Goal: Entertainment & Leisure: Browse casually

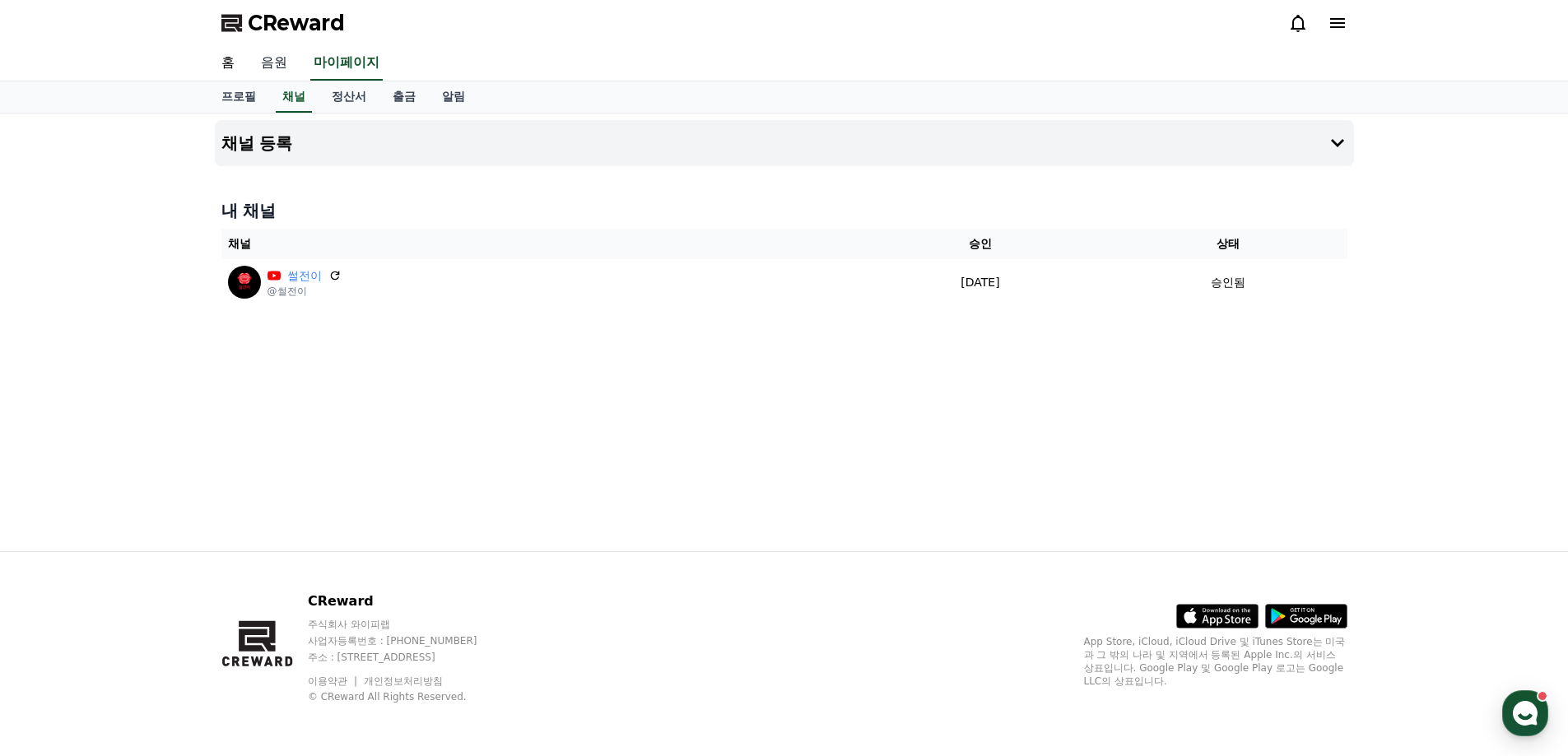
click at [276, 61] on link "음원" at bounding box center [273, 63] width 53 height 35
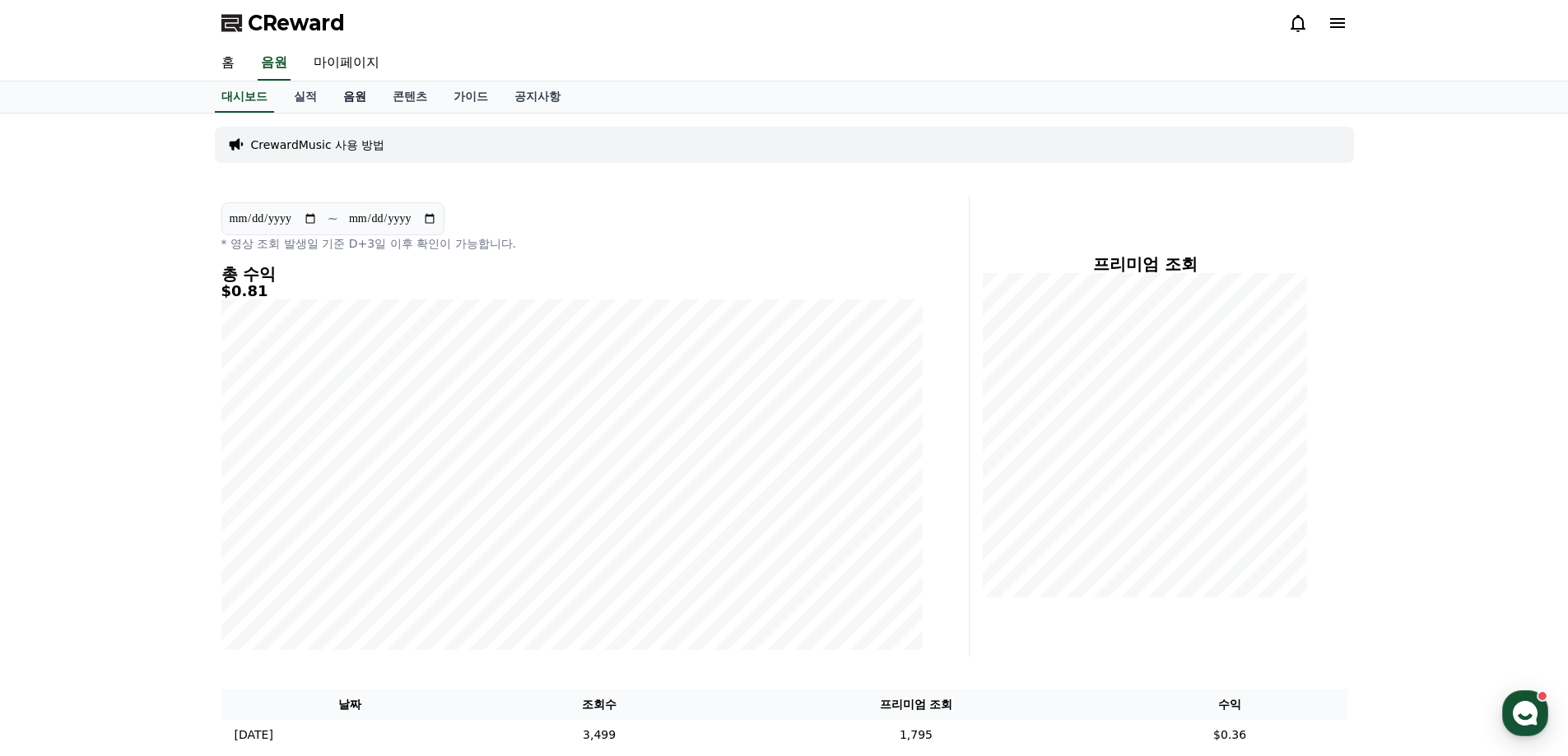
click at [344, 100] on link "음원" at bounding box center [354, 97] width 49 height 32
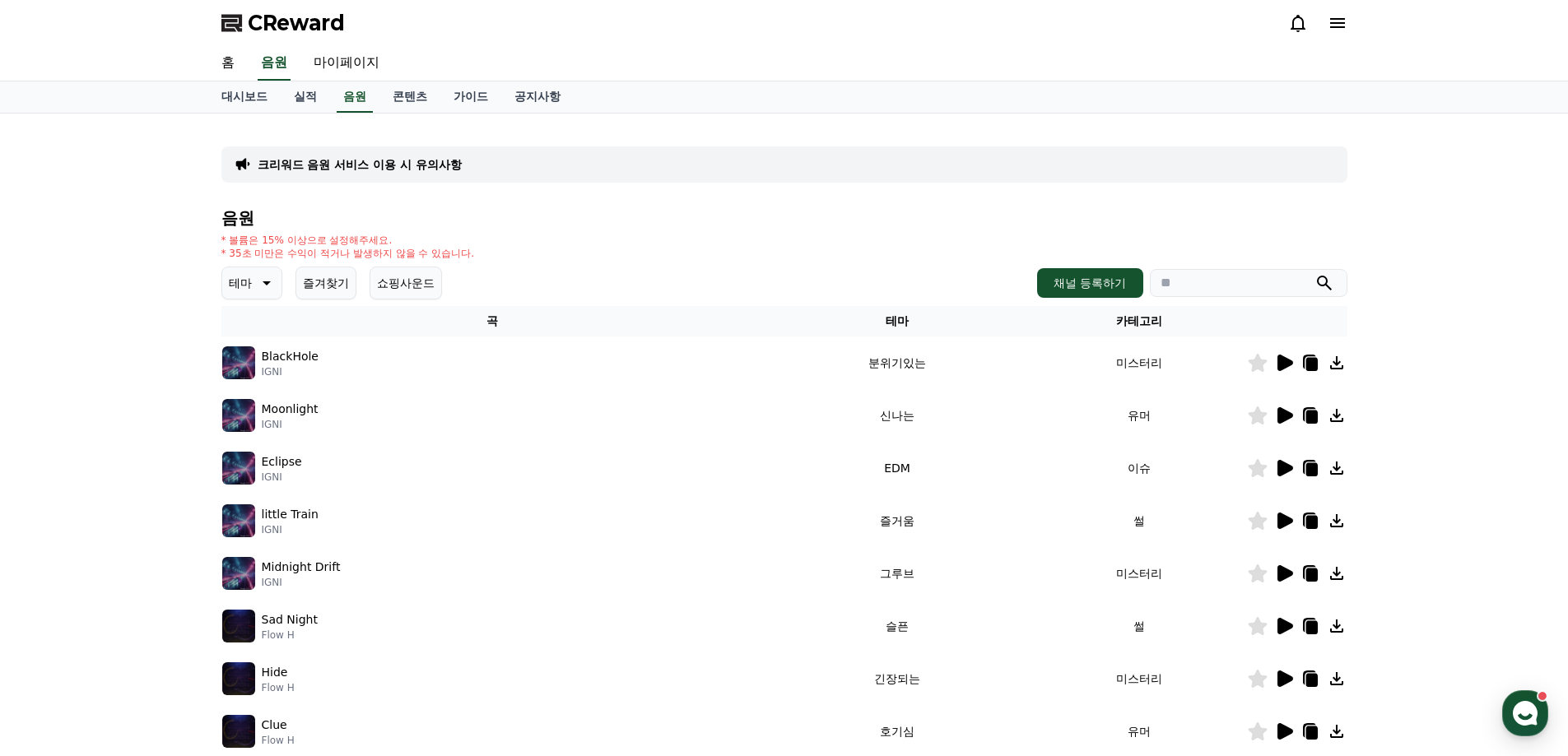
click at [304, 292] on button "즐겨찾기" at bounding box center [325, 283] width 60 height 33
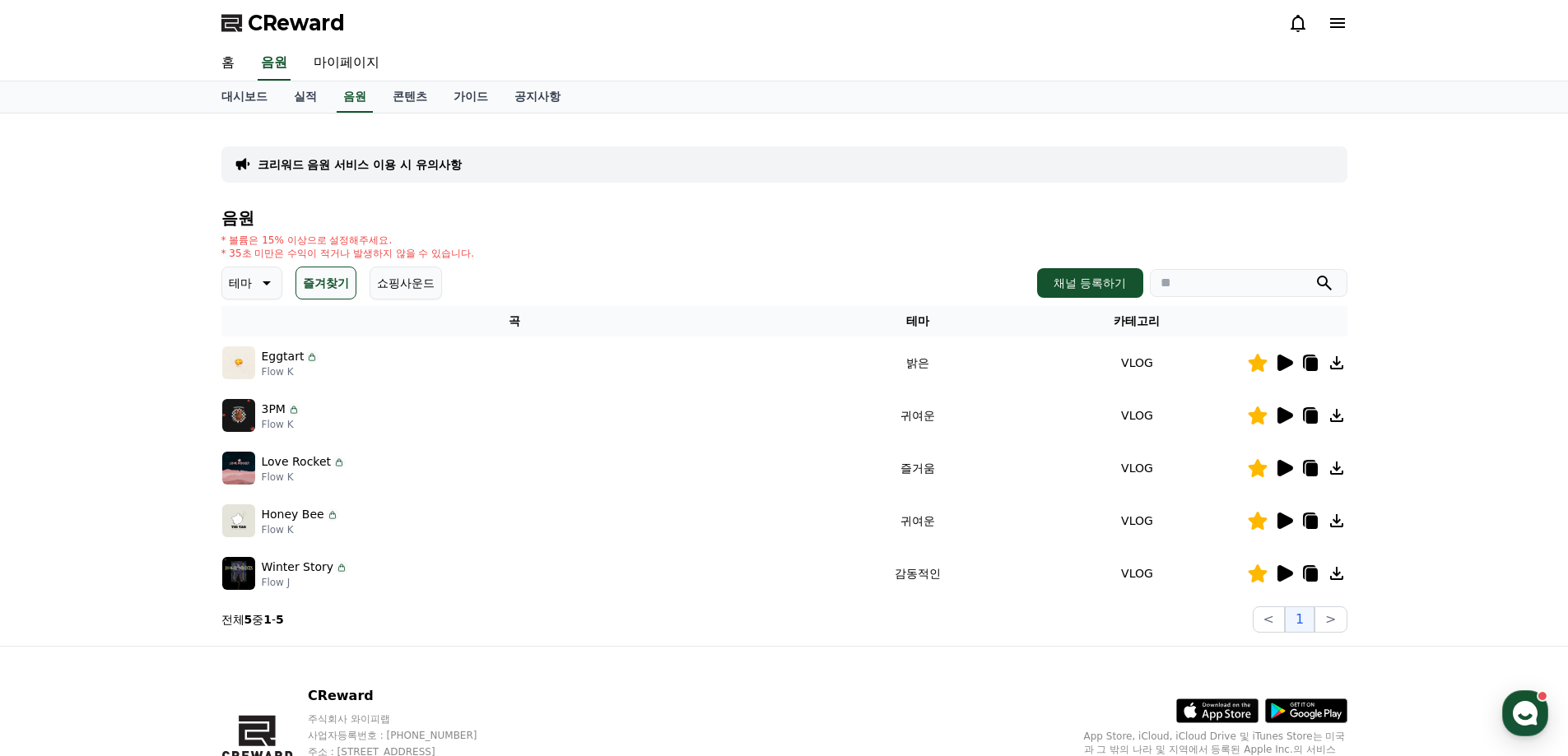
click at [260, 288] on icon at bounding box center [265, 283] width 20 height 20
click at [261, 287] on icon at bounding box center [265, 283] width 20 height 20
click at [325, 229] on div "음원 * 볼륨은 15% 이상으로 설정해주세요. * 35초 미만은 수익이 적거나 발생하지 않을 수 있습니다. 테마 즐겨찾기 쇼핑사운드 채널 등록…" at bounding box center [784, 421] width 1126 height 424
click at [341, 285] on button "즐겨찾기" at bounding box center [325, 283] width 60 height 33
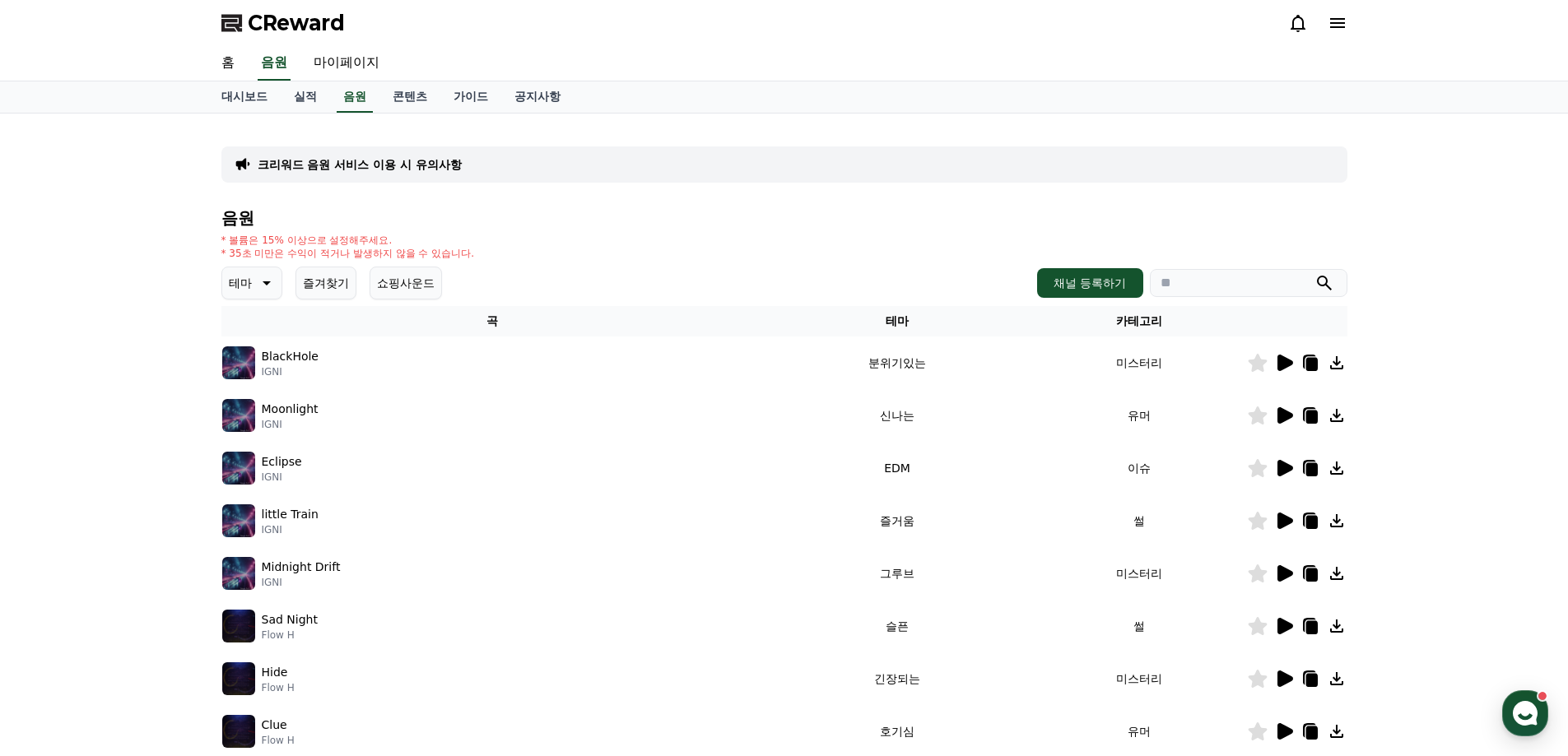
drag, startPoint x: 388, startPoint y: 269, endPoint x: 399, endPoint y: 274, distance: 12.1
click at [388, 269] on button "쇼핑사운드" at bounding box center [405, 283] width 72 height 33
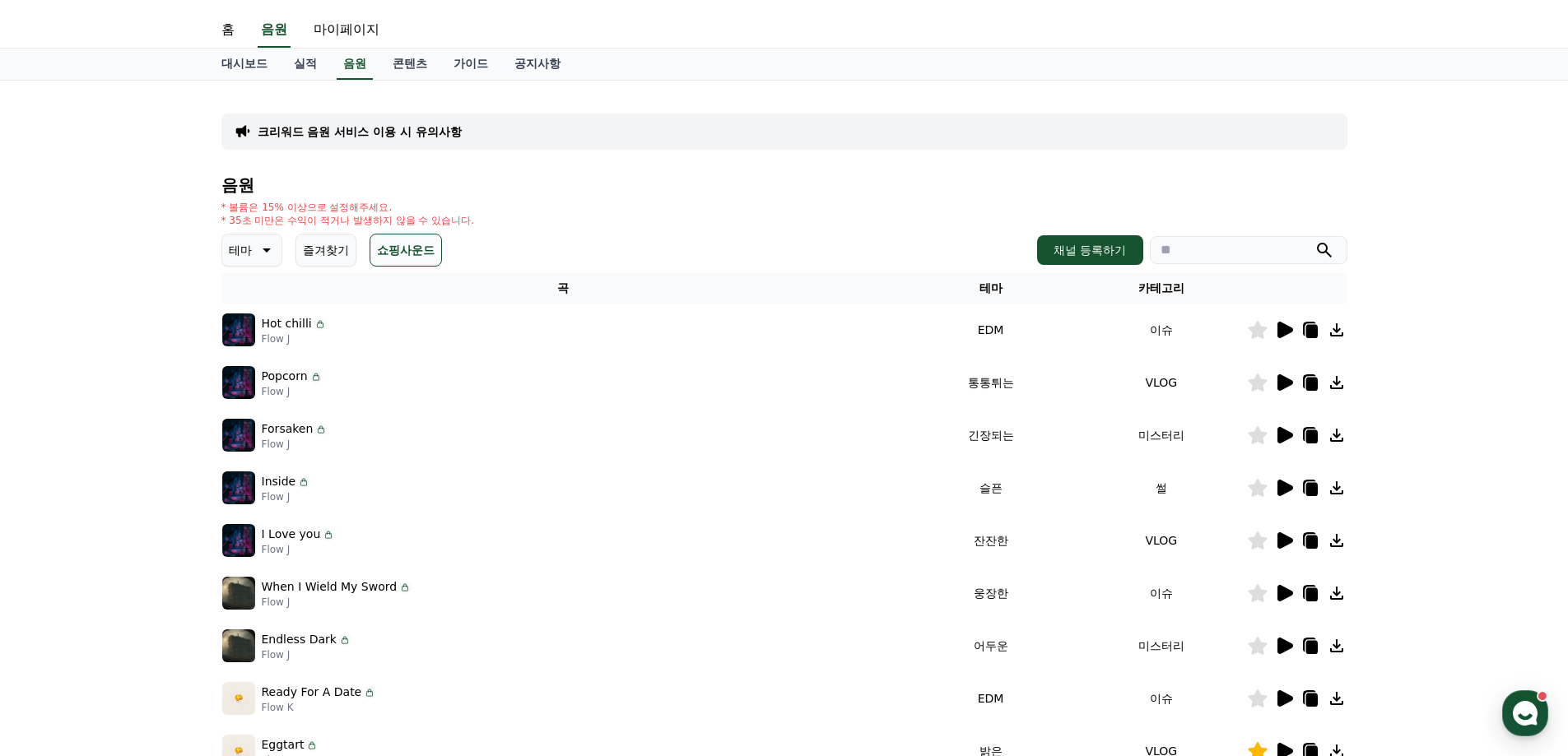
scroll to position [83, 0]
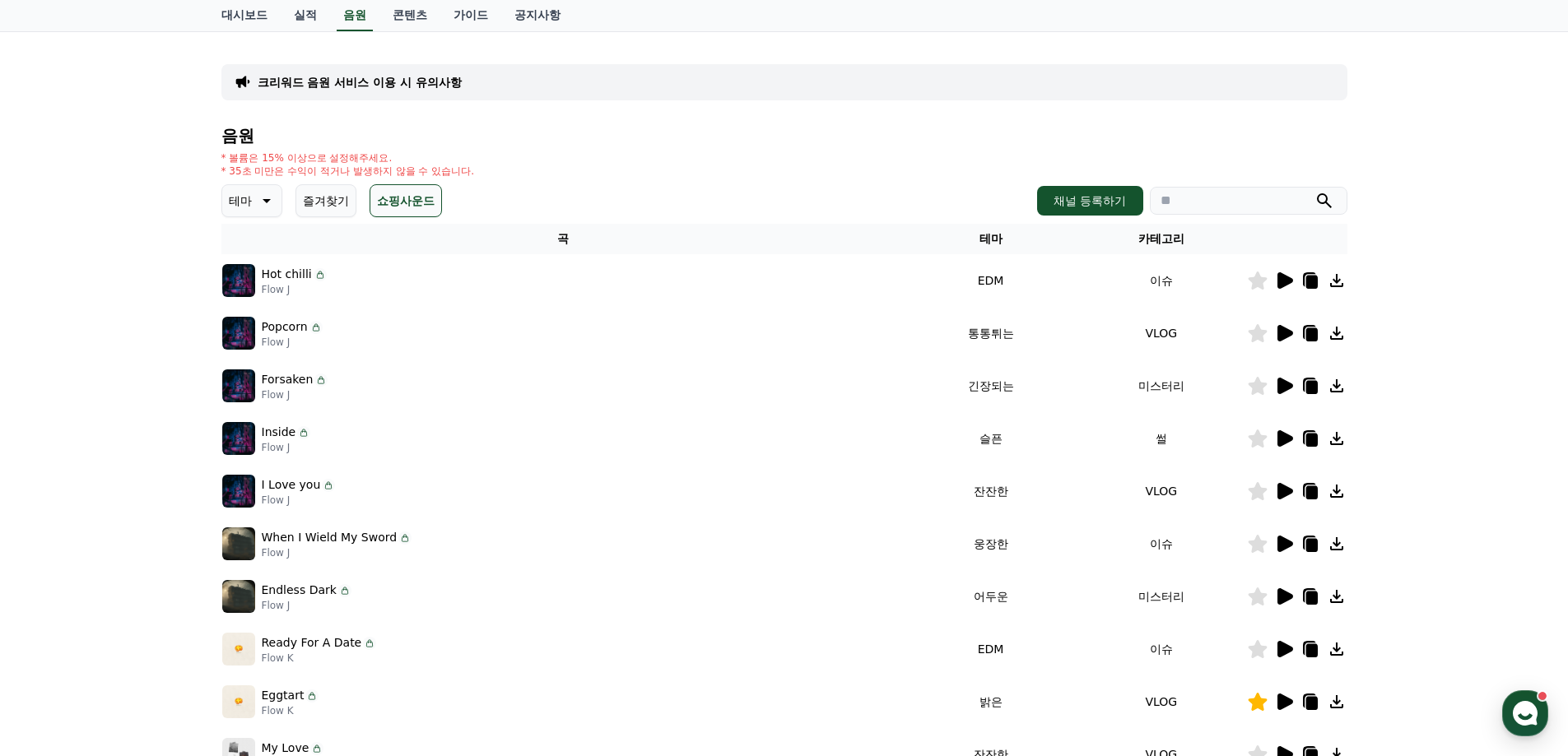
click at [1277, 277] on icon at bounding box center [1285, 280] width 15 height 16
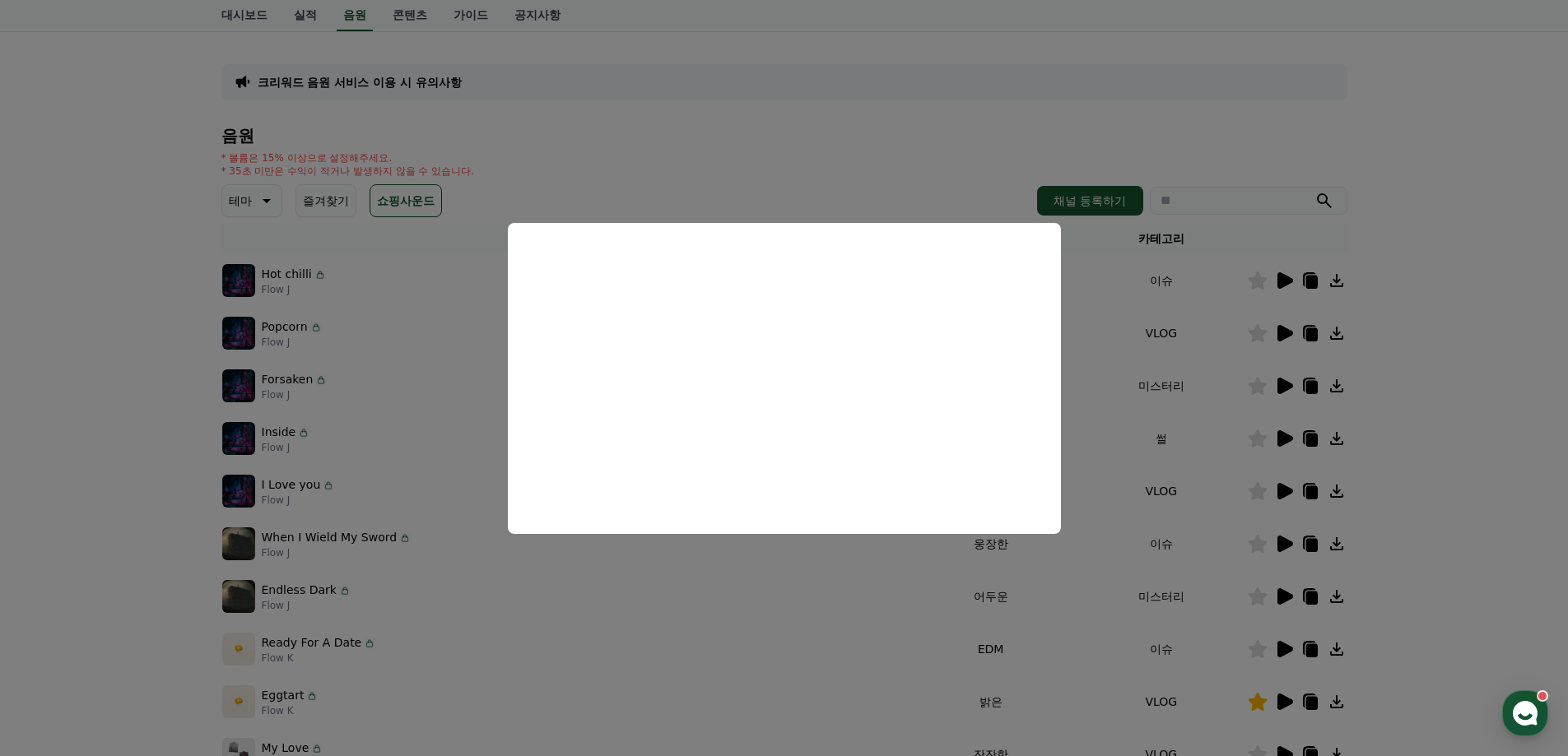
click at [913, 127] on button "close modal" at bounding box center [784, 378] width 1568 height 756
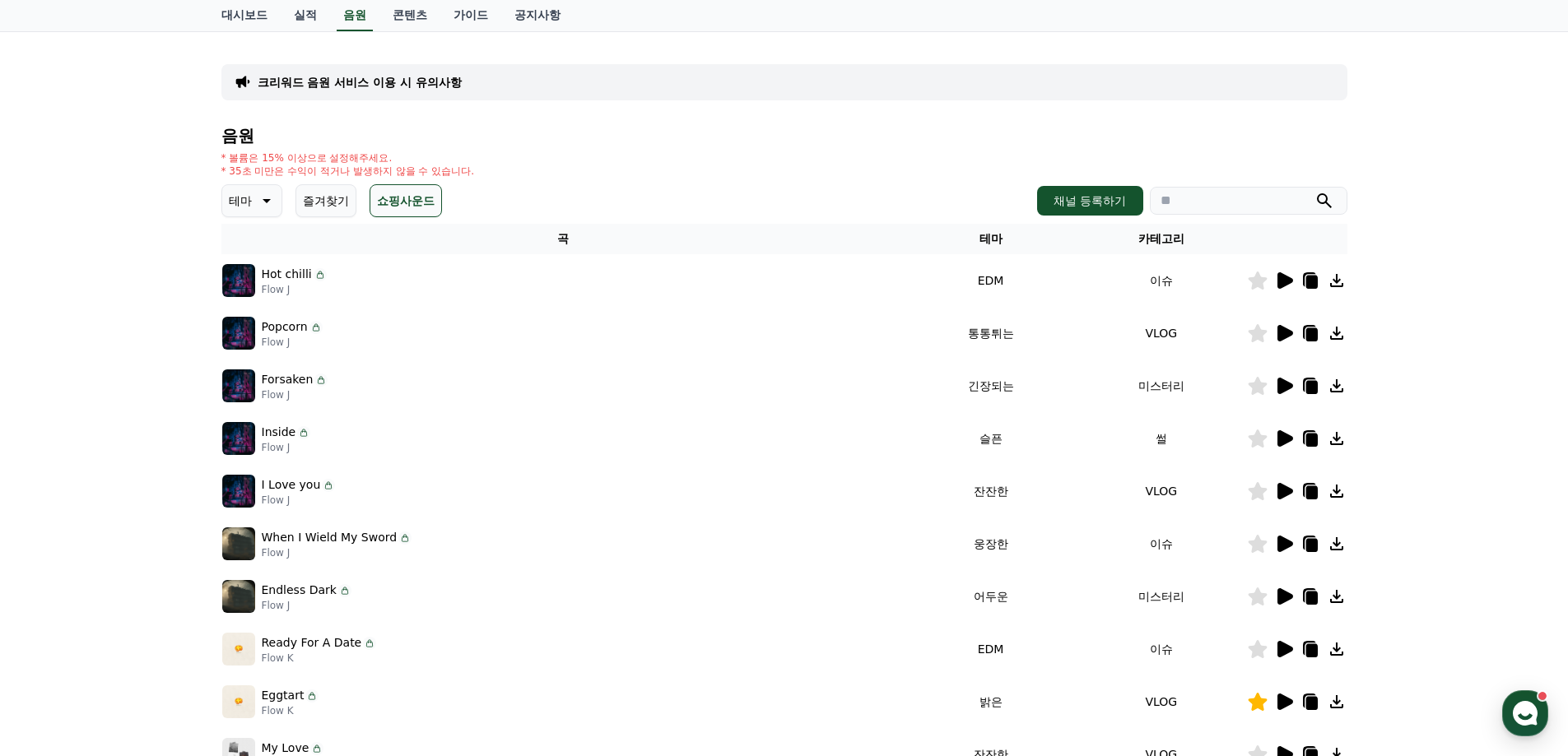
click at [1278, 333] on icon at bounding box center [1285, 333] width 15 height 16
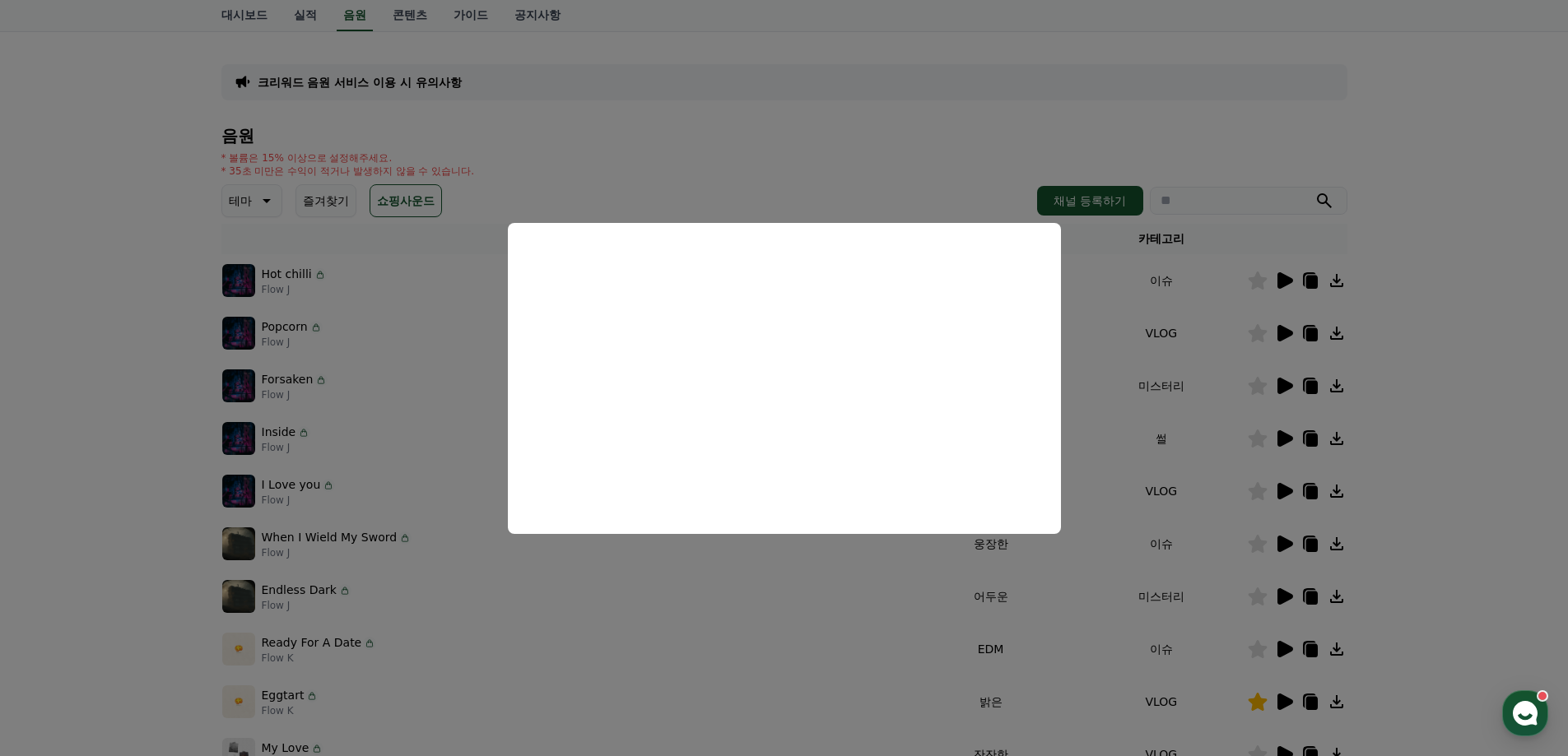
click at [761, 129] on button "close modal" at bounding box center [784, 378] width 1568 height 756
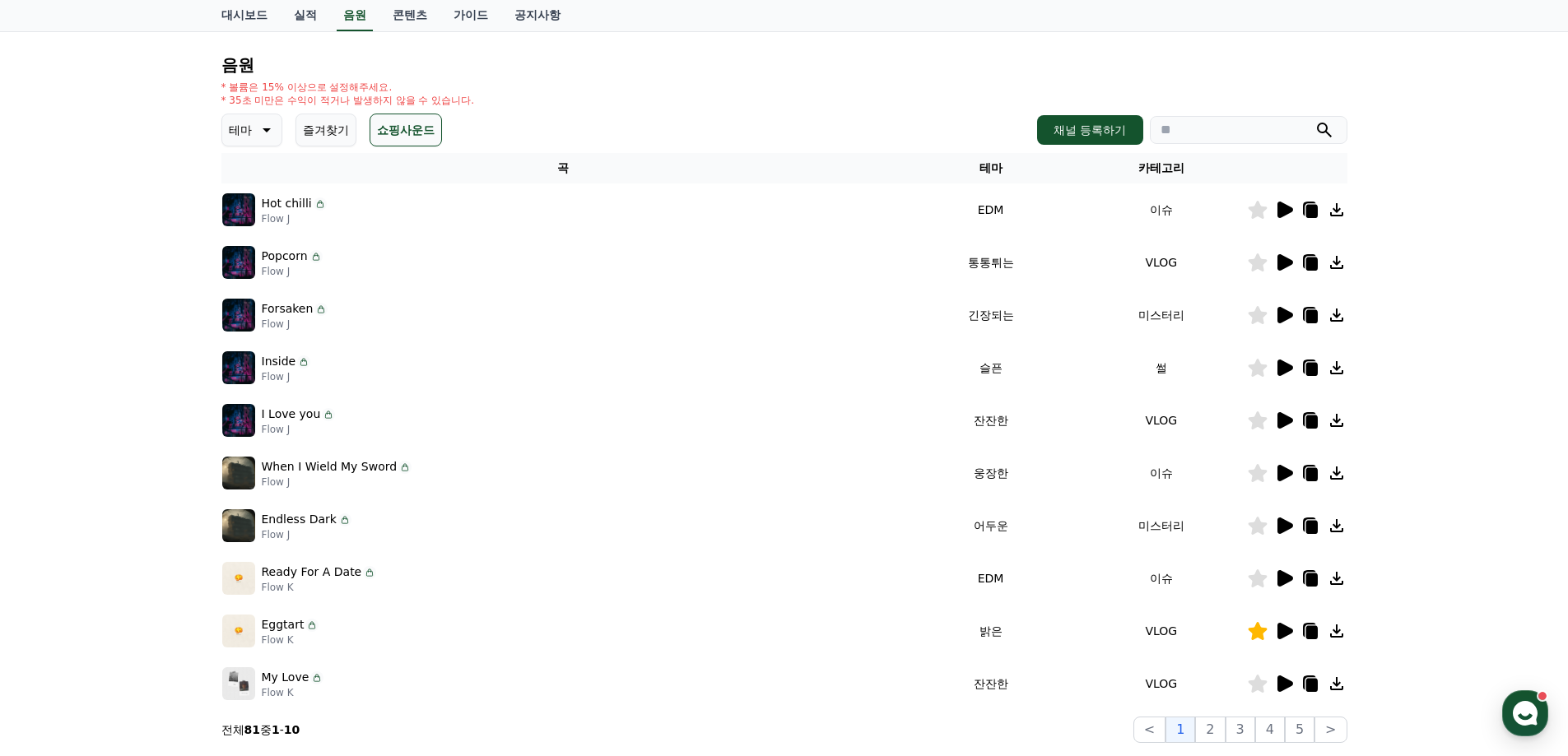
scroll to position [247, 0]
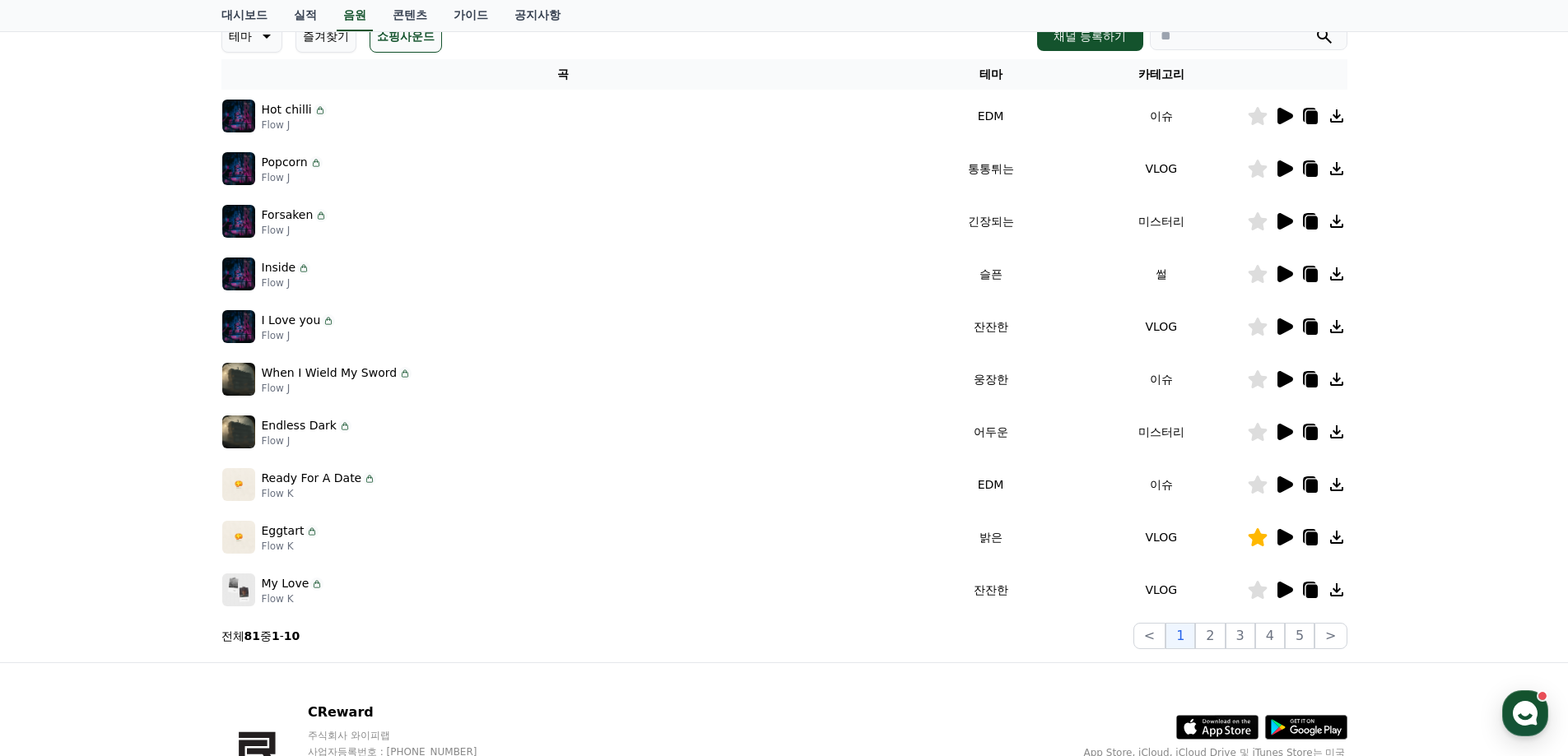
click at [1278, 588] on icon at bounding box center [1285, 589] width 15 height 16
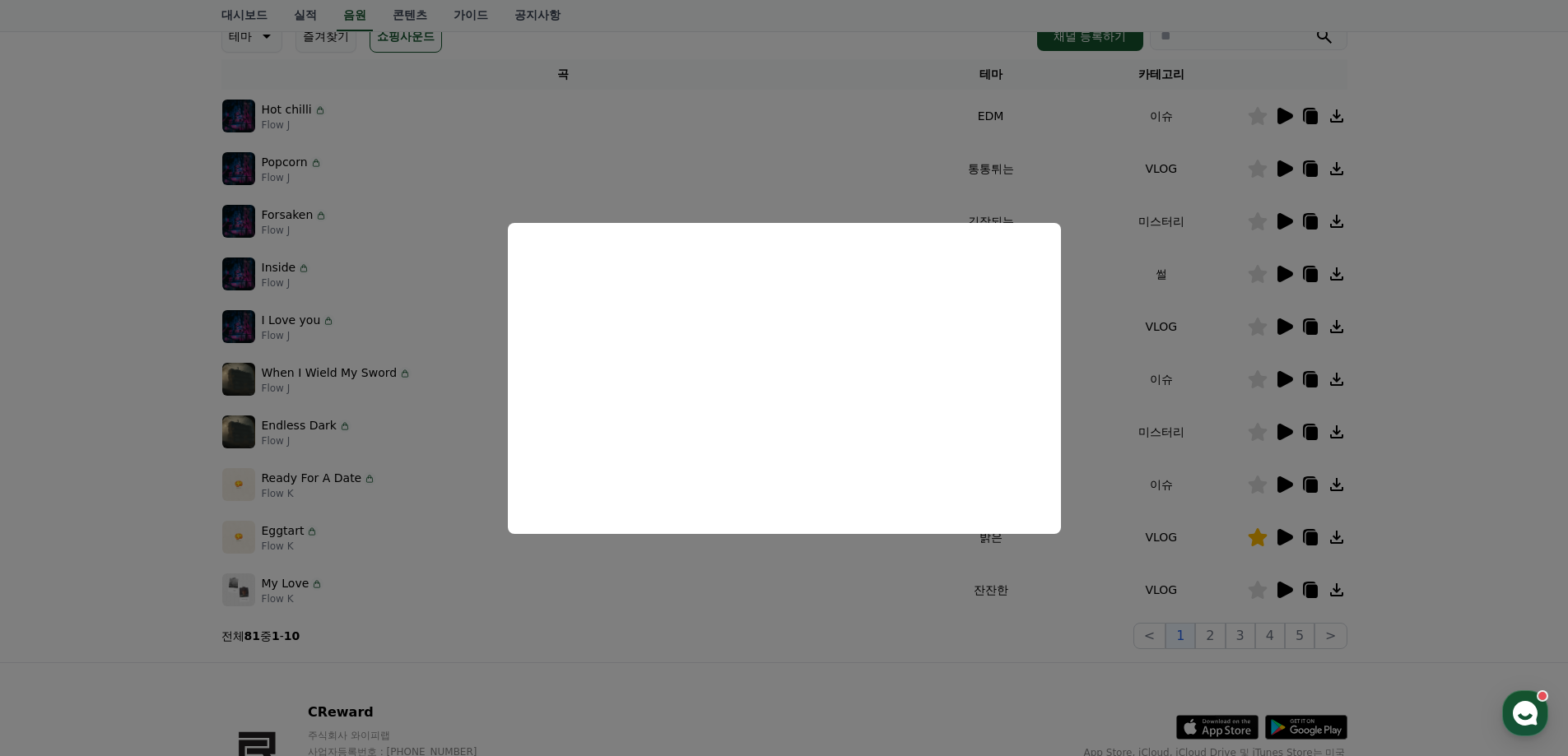
click at [848, 162] on button "close modal" at bounding box center [784, 378] width 1568 height 756
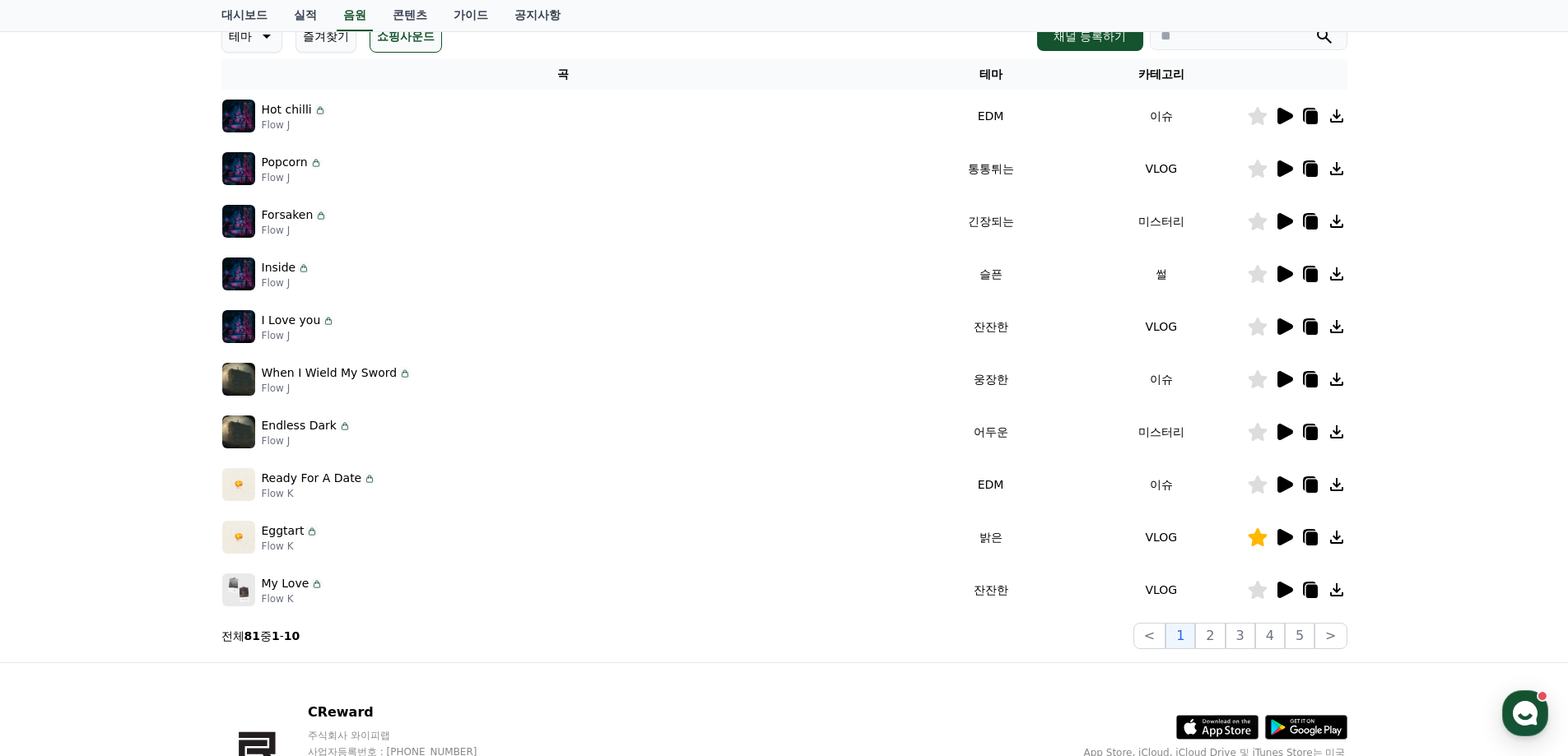
click at [1313, 593] on icon at bounding box center [1311, 592] width 12 height 13
click at [1283, 546] on icon at bounding box center [1284, 537] width 20 height 20
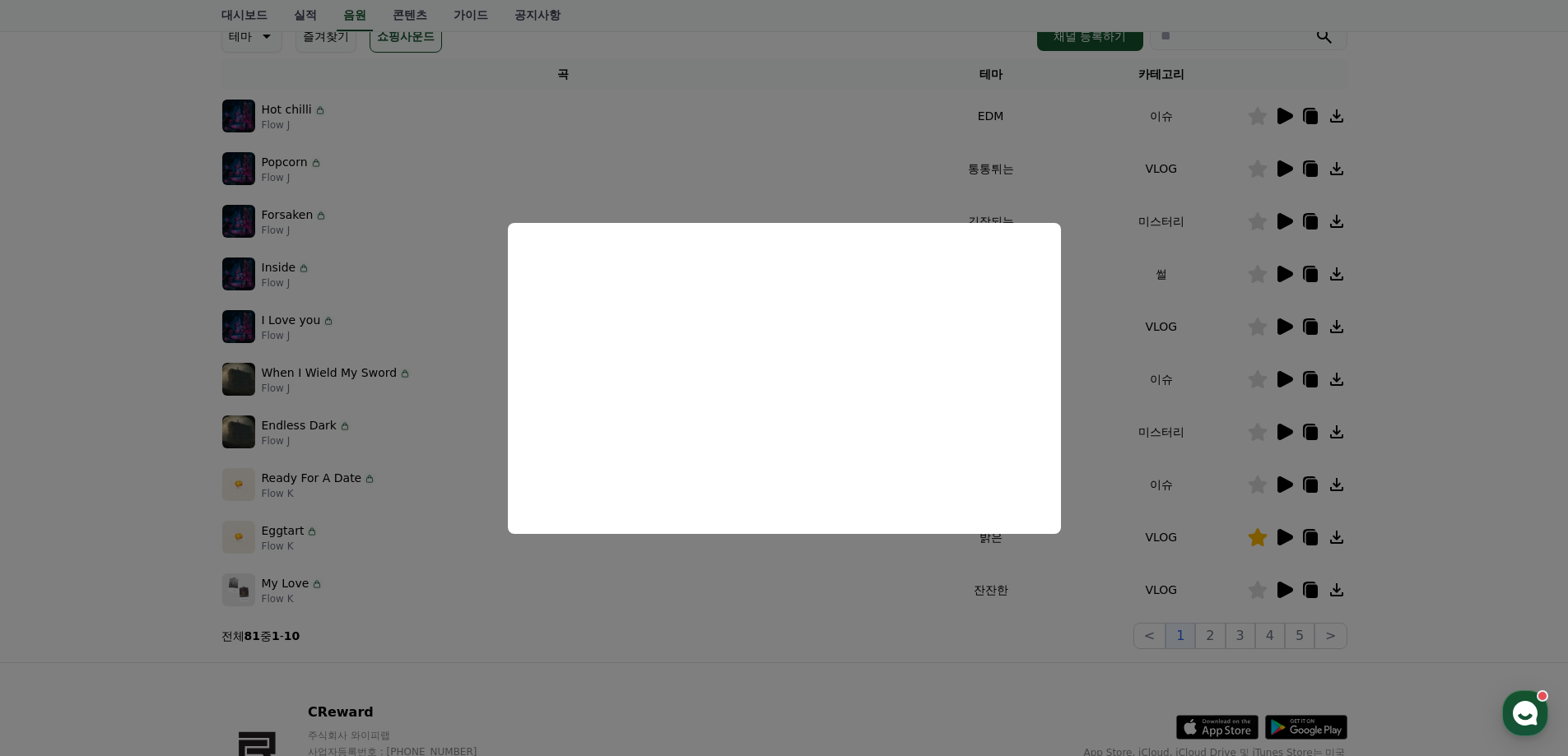
click at [1458, 513] on button "close modal" at bounding box center [784, 378] width 1568 height 756
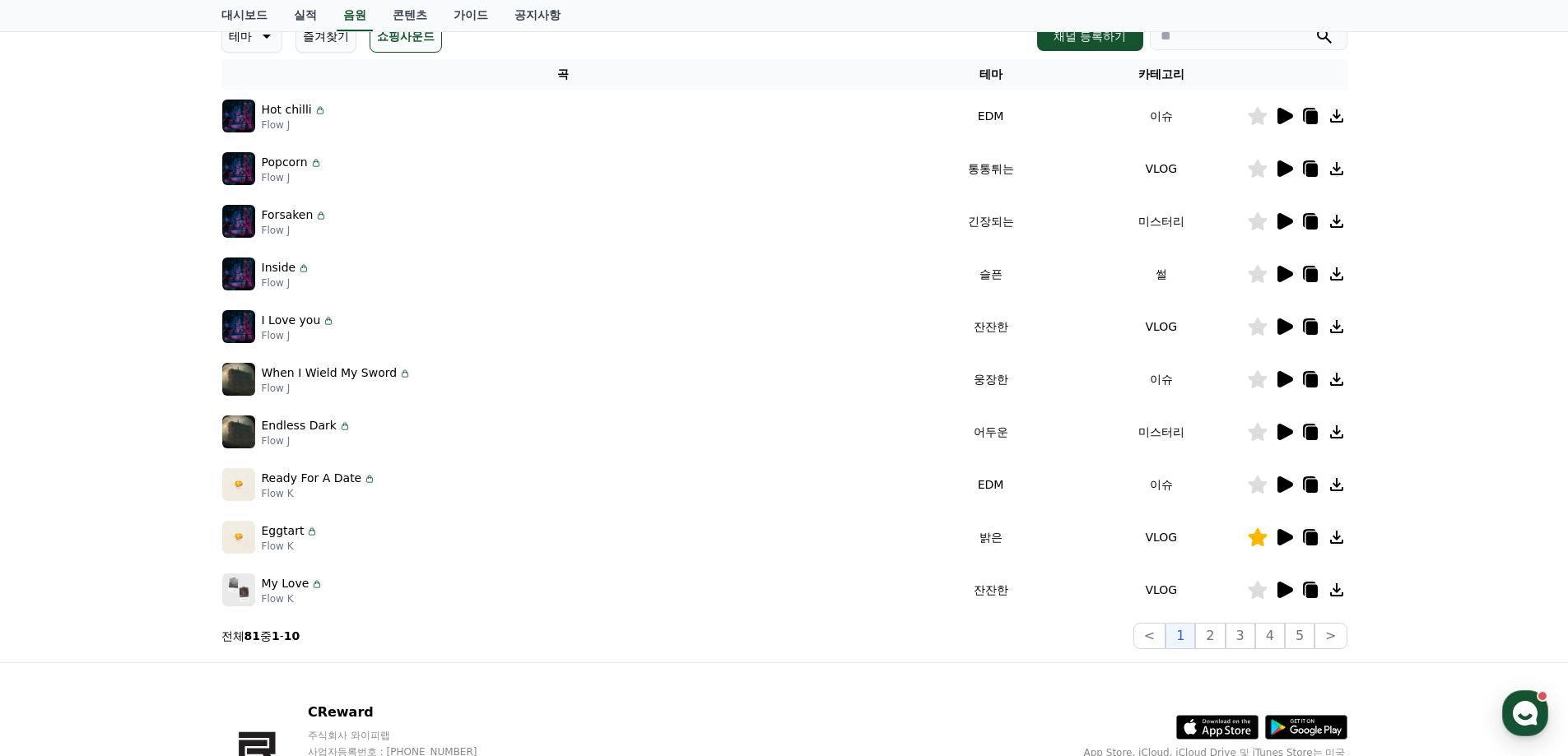
click at [1286, 587] on icon at bounding box center [1285, 589] width 15 height 16
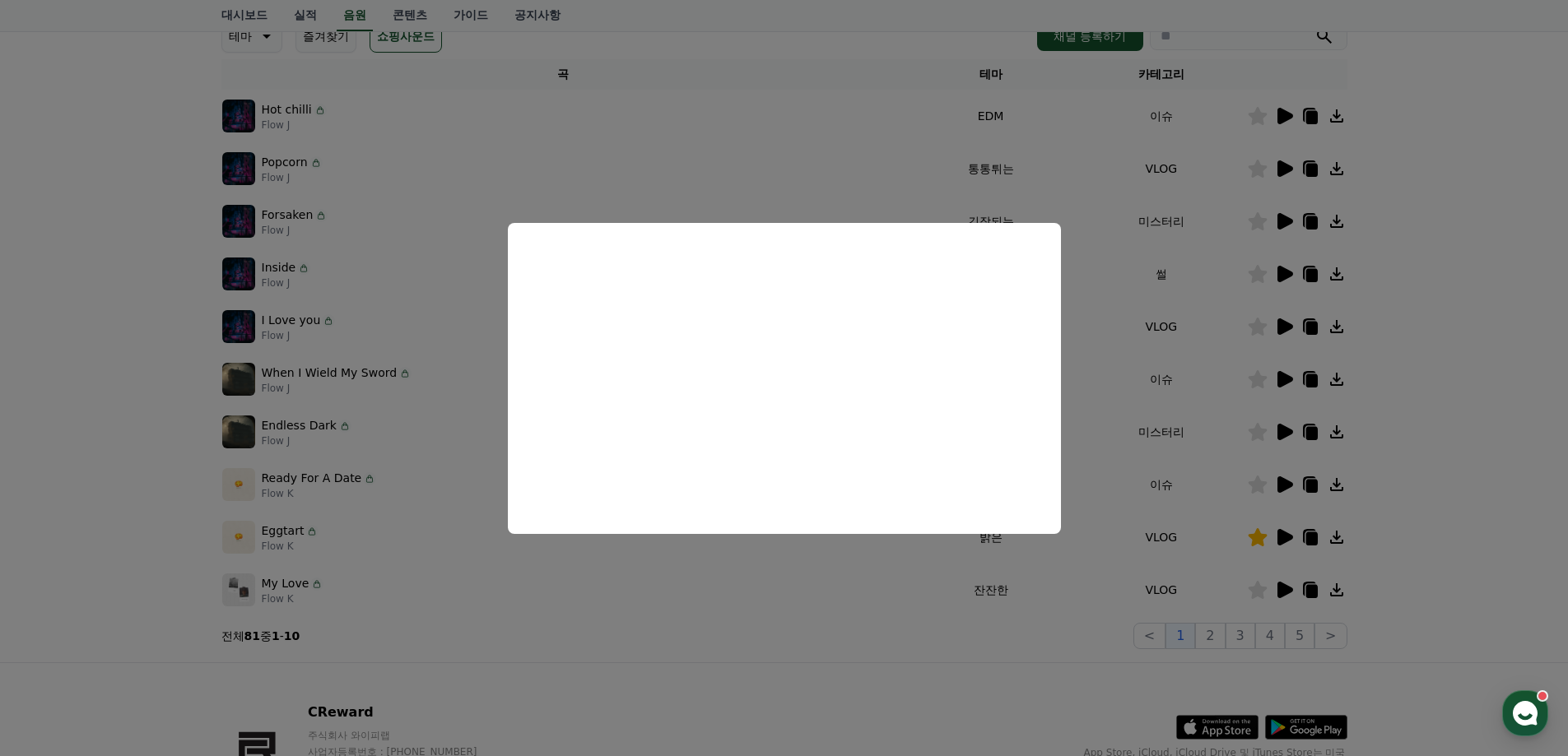
click at [1449, 461] on button "close modal" at bounding box center [784, 378] width 1568 height 756
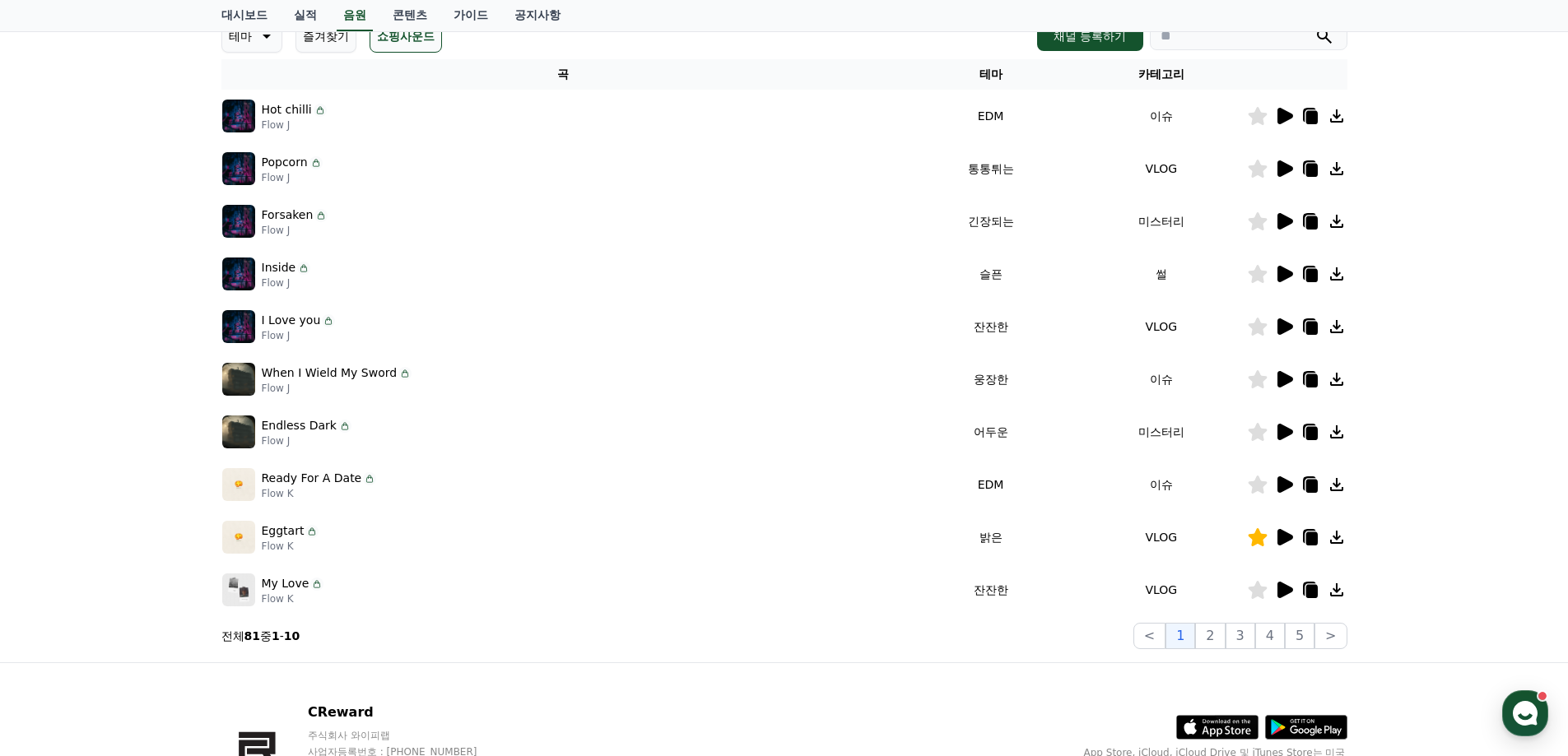
click at [1257, 593] on icon at bounding box center [1257, 589] width 19 height 18
click at [1281, 484] on icon at bounding box center [1285, 484] width 15 height 16
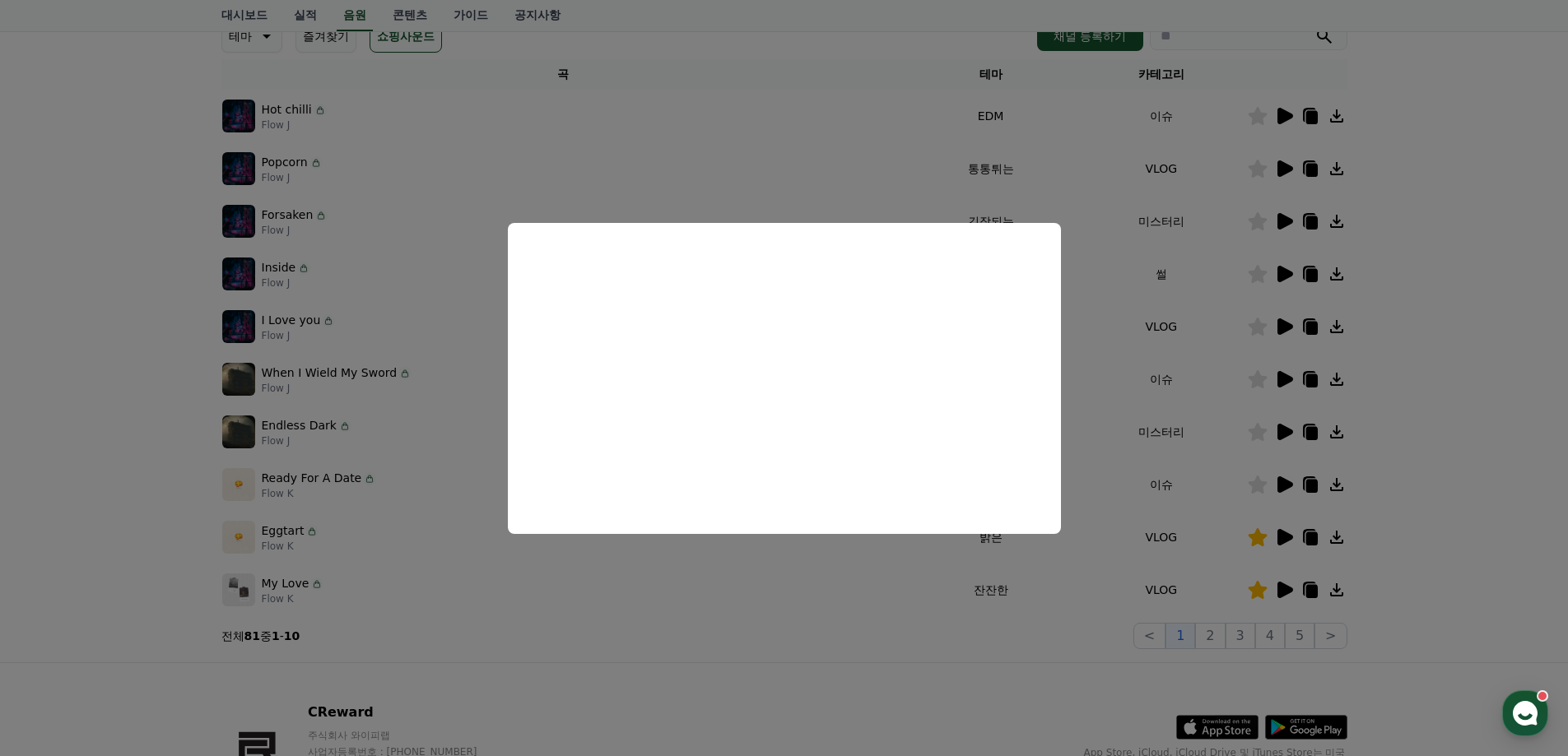
click at [898, 668] on button "close modal" at bounding box center [784, 378] width 1568 height 756
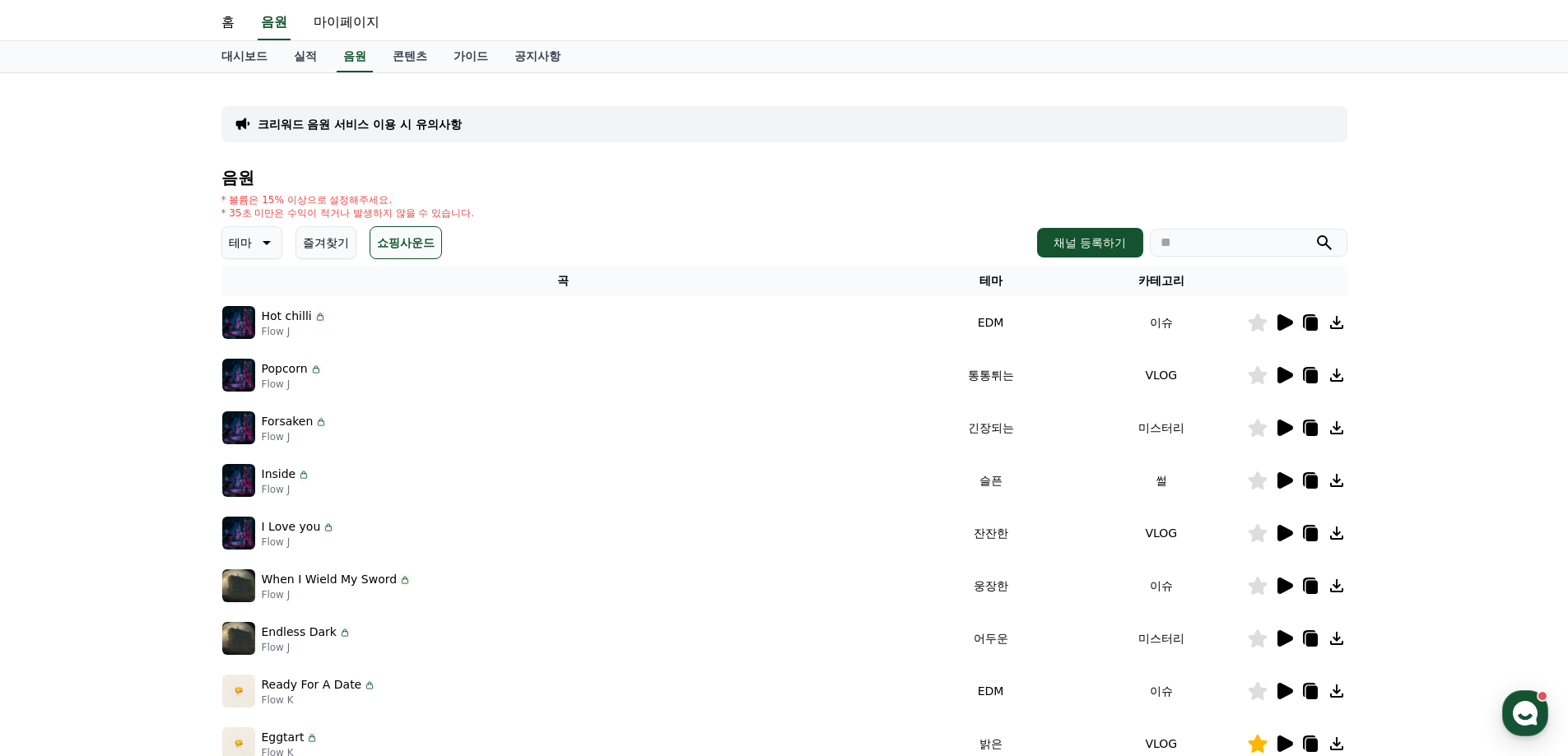
scroll to position [0, 0]
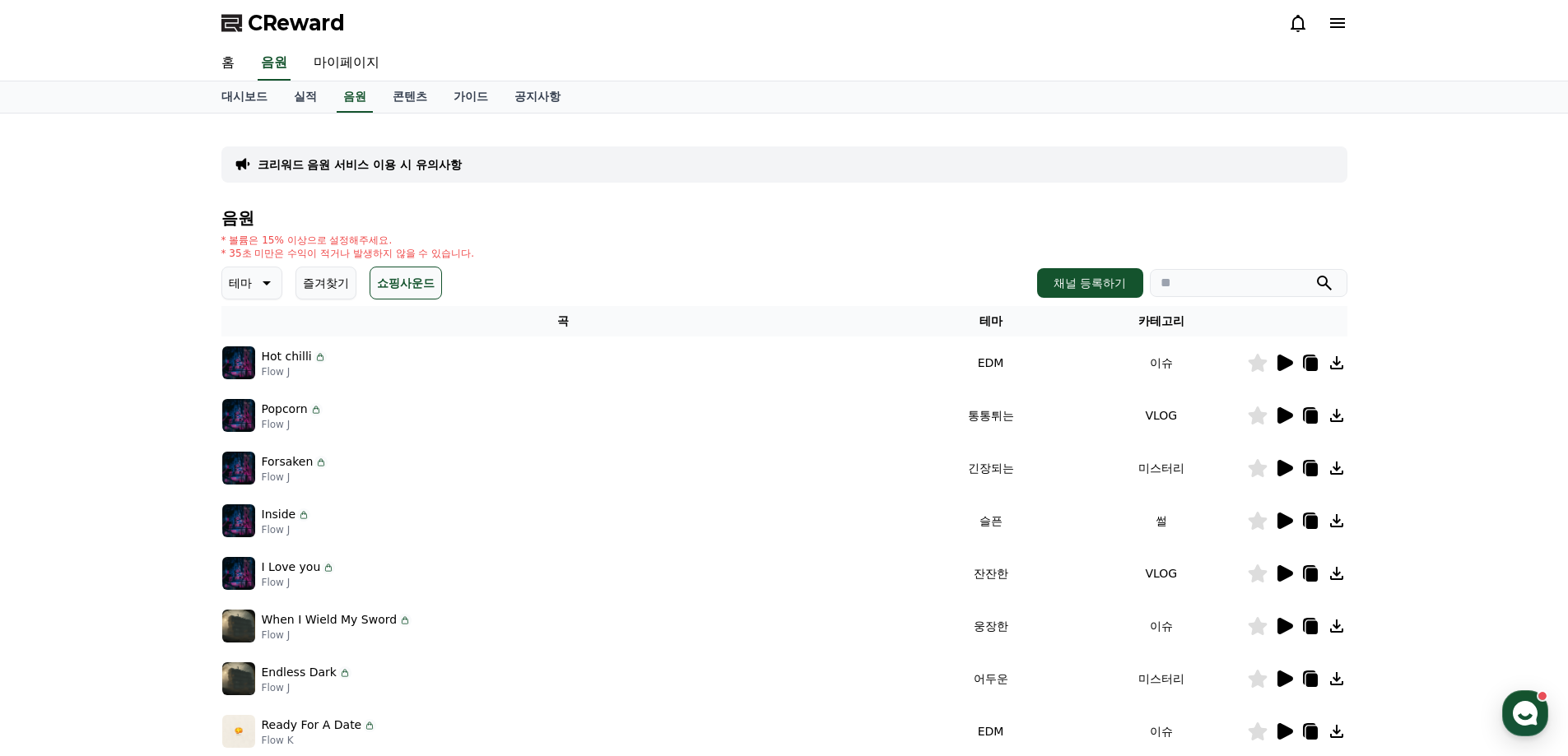
click at [249, 288] on p "테마" at bounding box center [240, 283] width 23 height 23
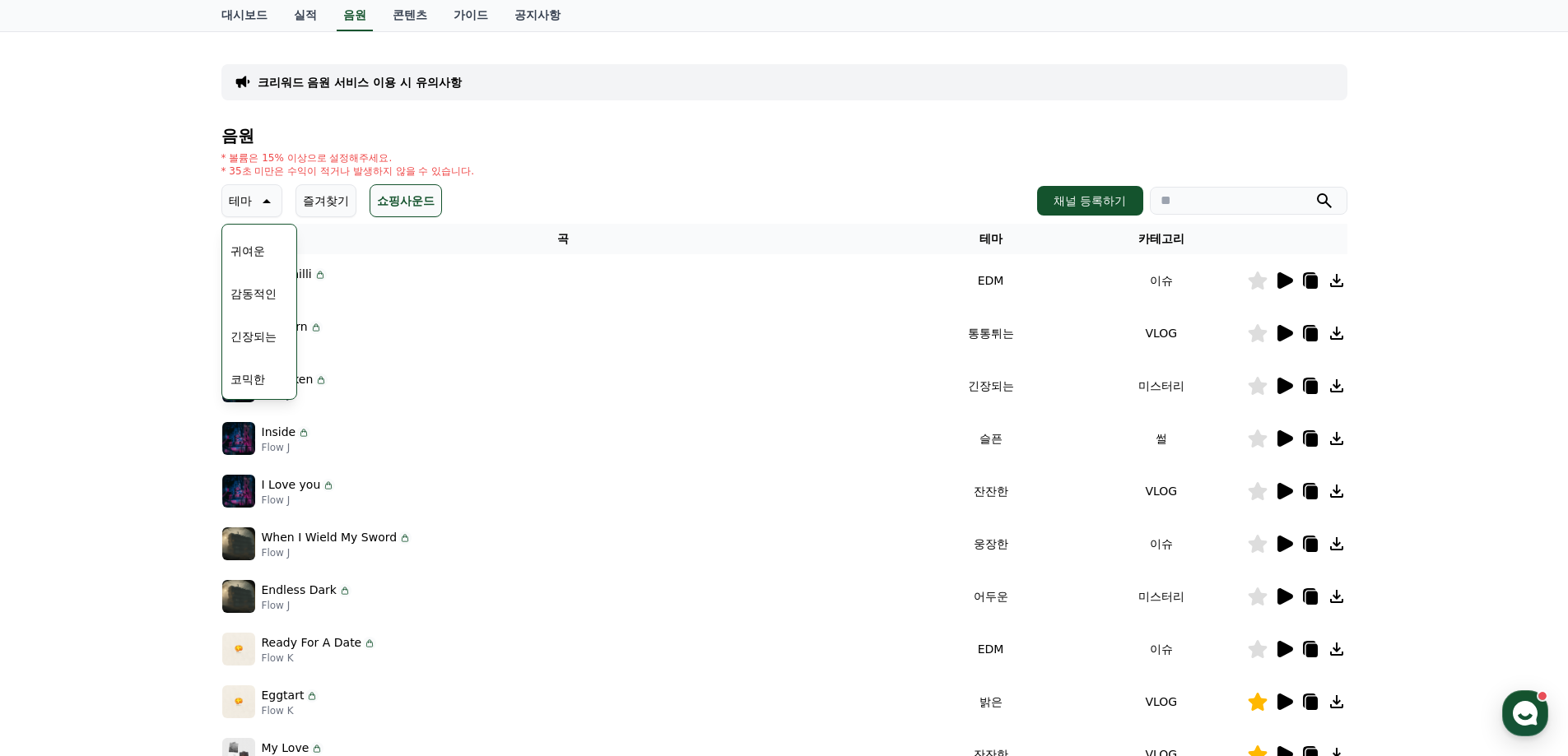
drag, startPoint x: 261, startPoint y: 460, endPoint x: 264, endPoint y: 436, distance: 24.2
click at [262, 460] on td "Inside Flow J" at bounding box center [563, 438] width 684 height 53
click at [268, 383] on button "코믹한" at bounding box center [248, 379] width 48 height 36
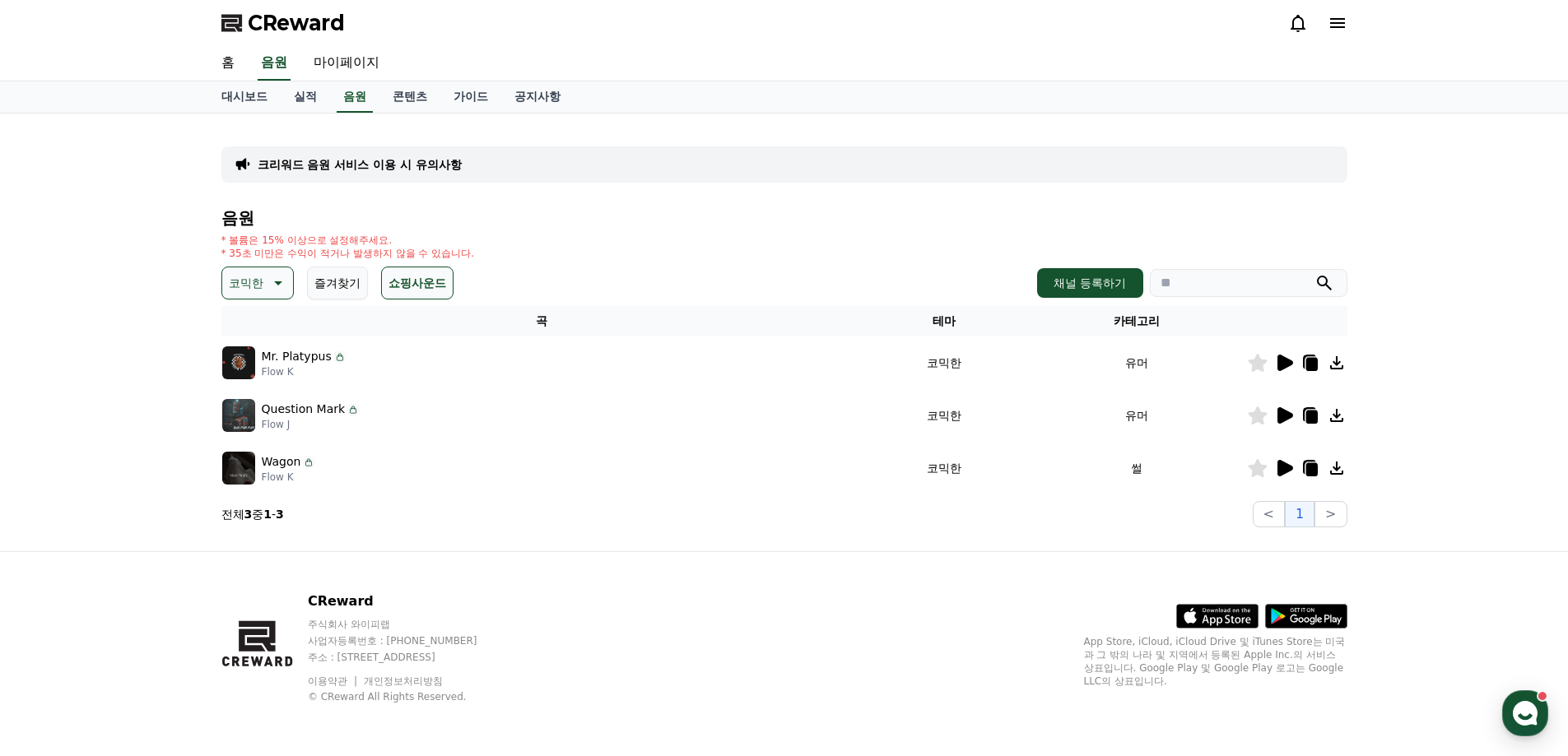
click at [1279, 360] on icon at bounding box center [1285, 363] width 15 height 16
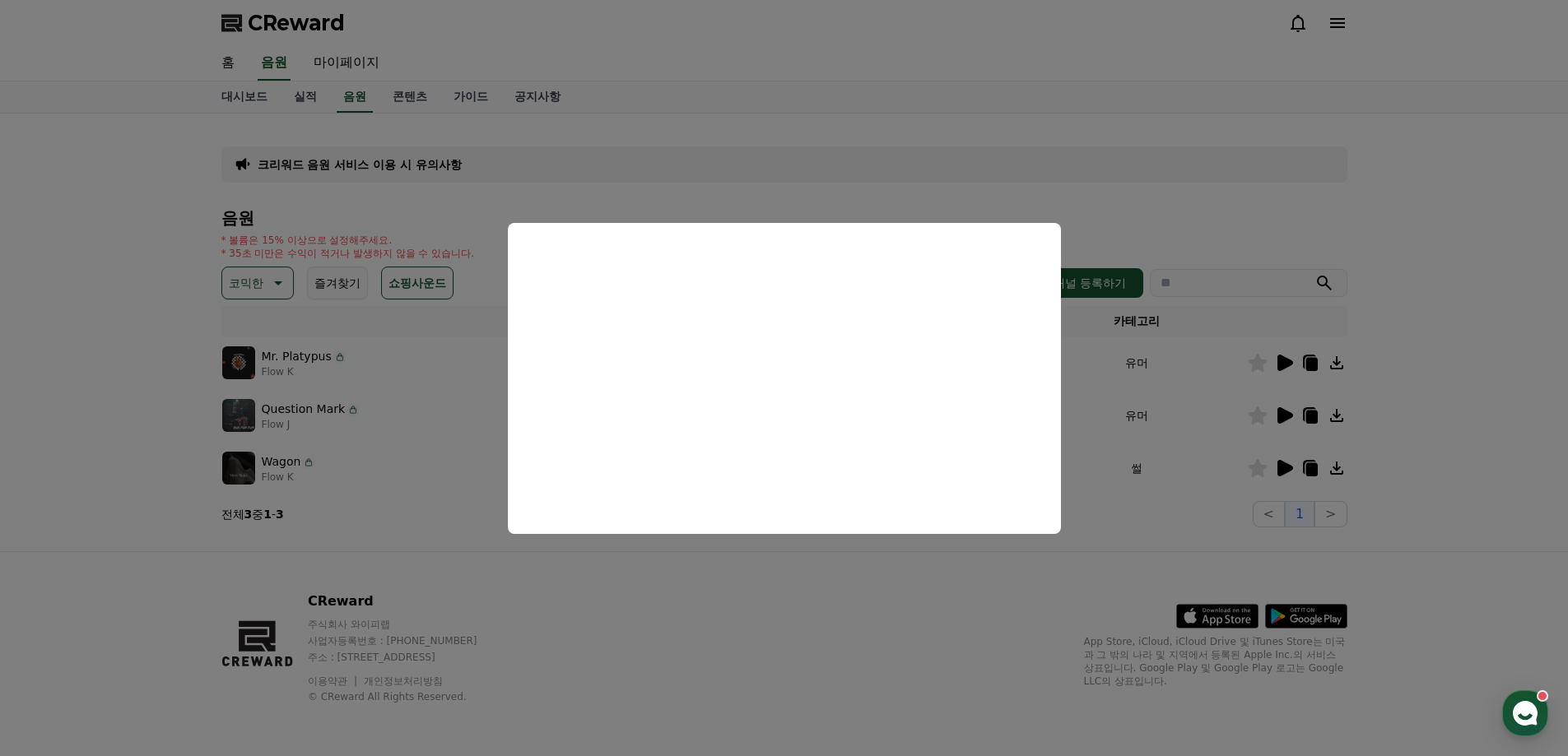
click at [969, 604] on button "close modal" at bounding box center [784, 378] width 1568 height 756
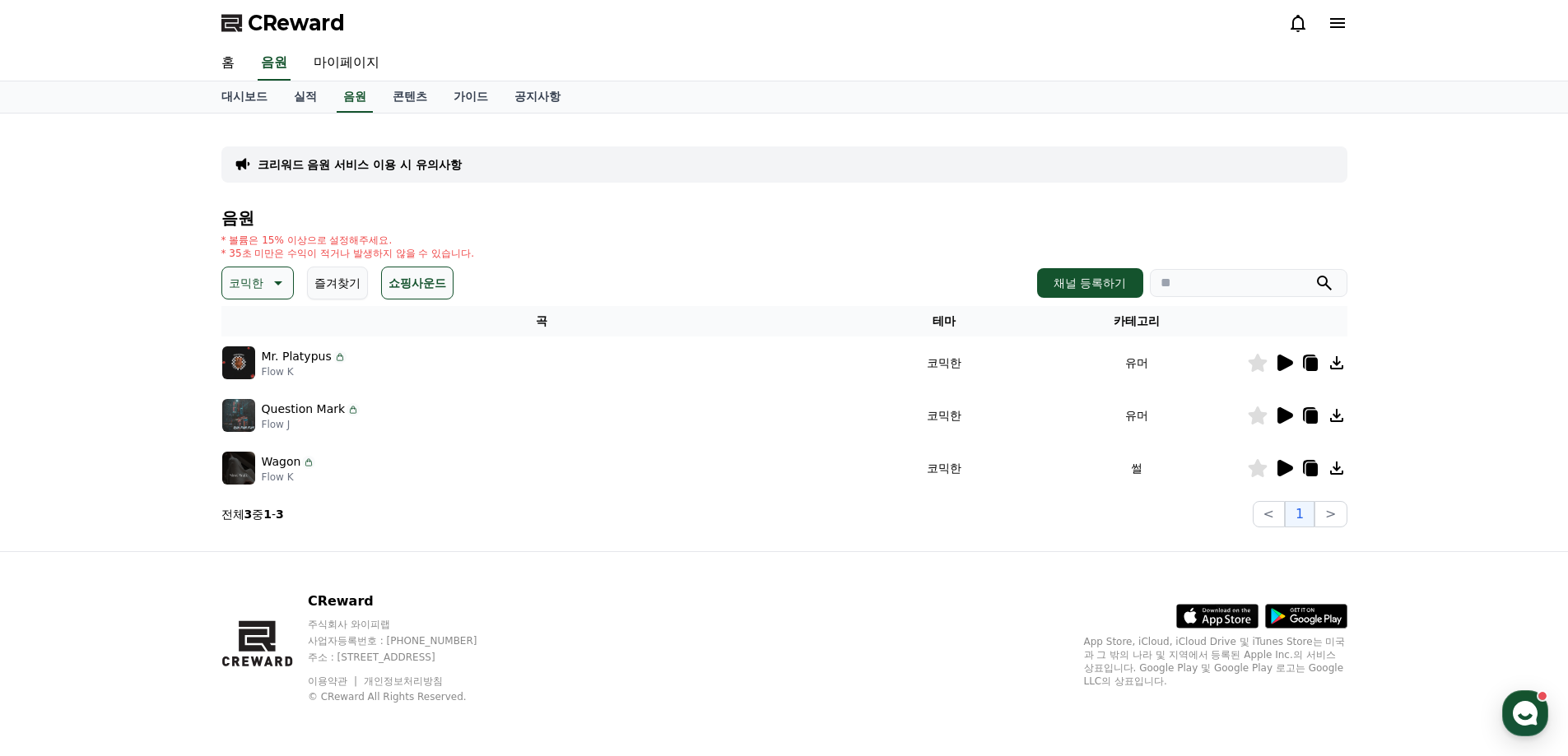
click at [1282, 417] on icon at bounding box center [1285, 415] width 15 height 16
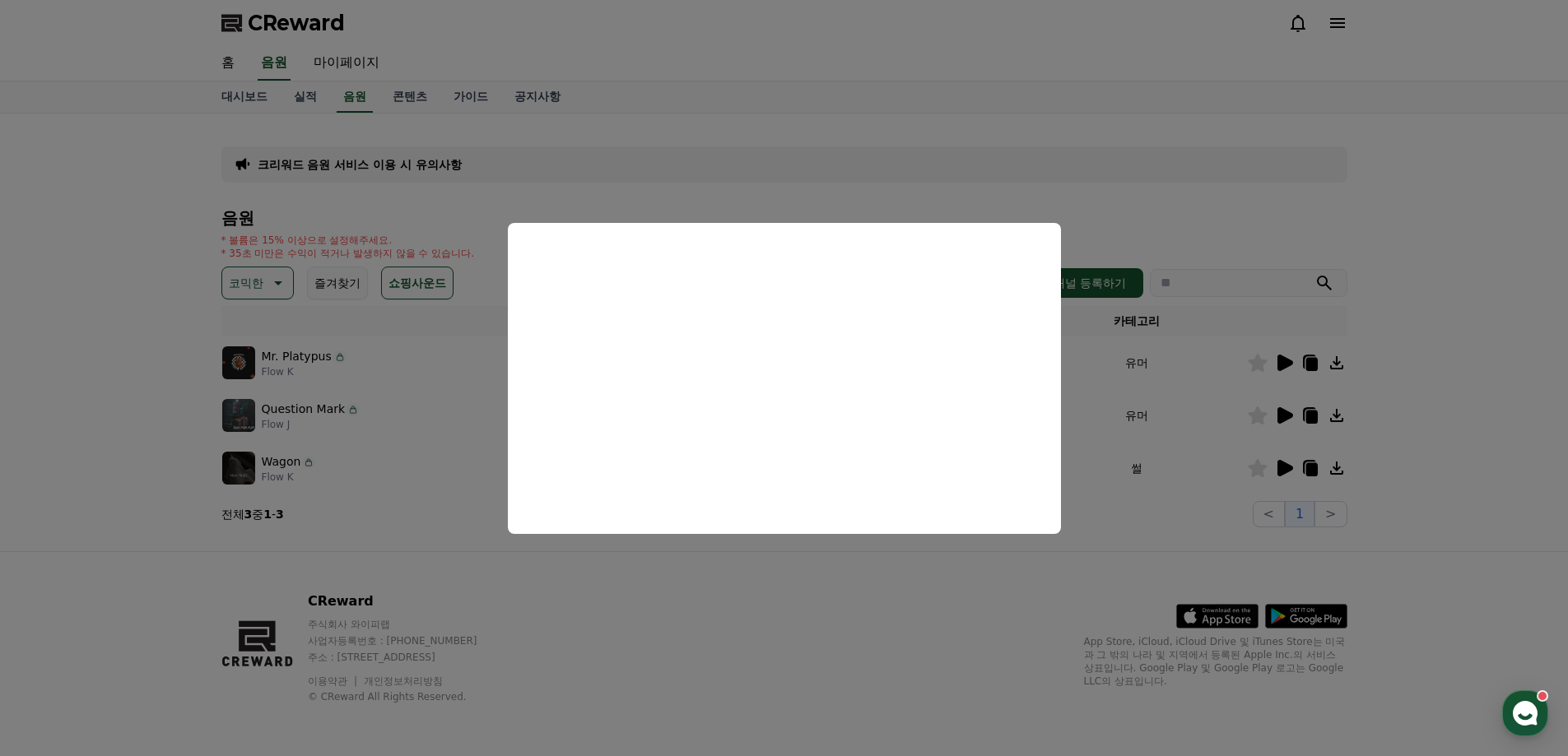
click at [991, 586] on button "close modal" at bounding box center [784, 378] width 1568 height 756
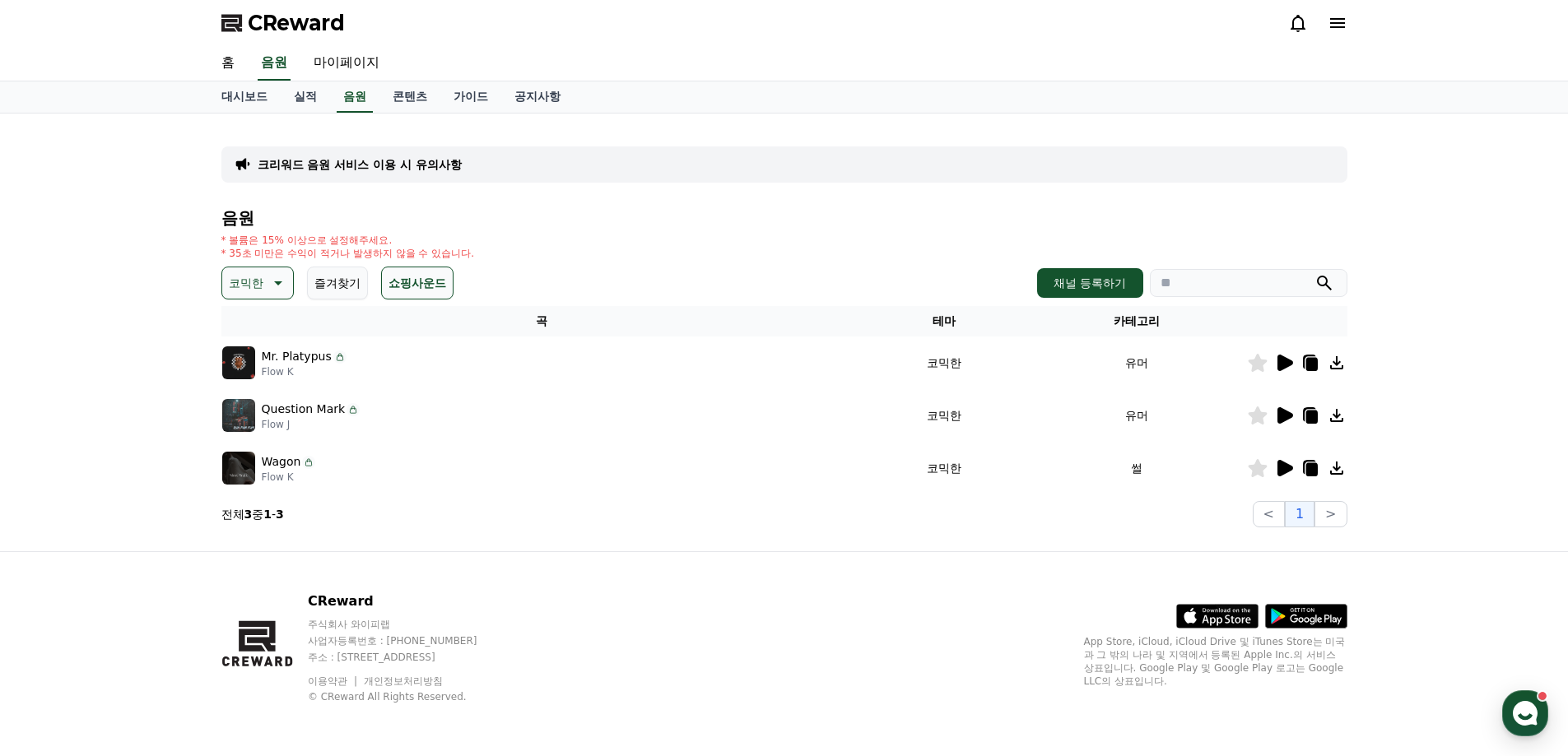
click at [1291, 467] on icon at bounding box center [1285, 467] width 15 height 16
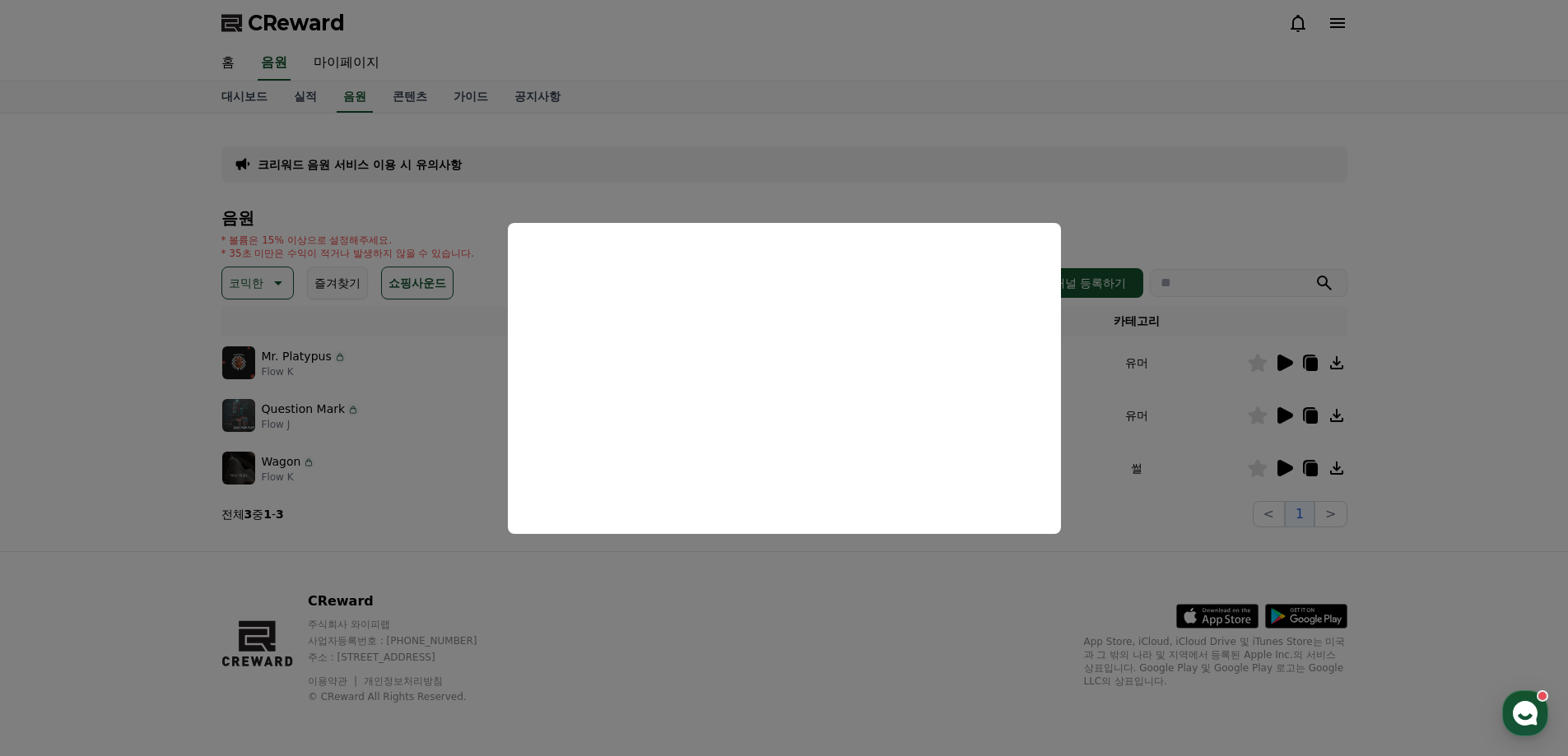
click at [927, 639] on button "close modal" at bounding box center [784, 378] width 1568 height 756
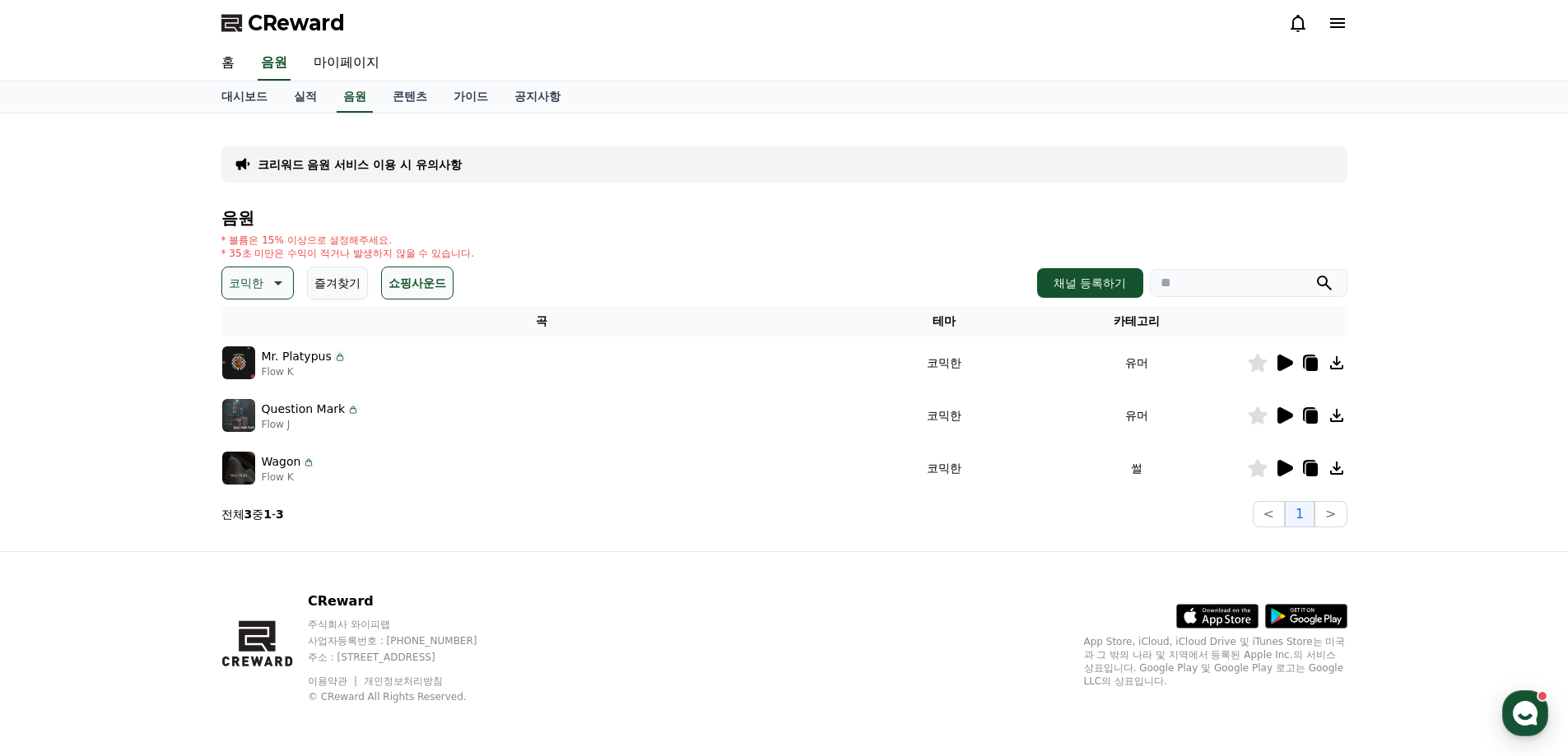
click at [1260, 415] on icon at bounding box center [1257, 415] width 19 height 18
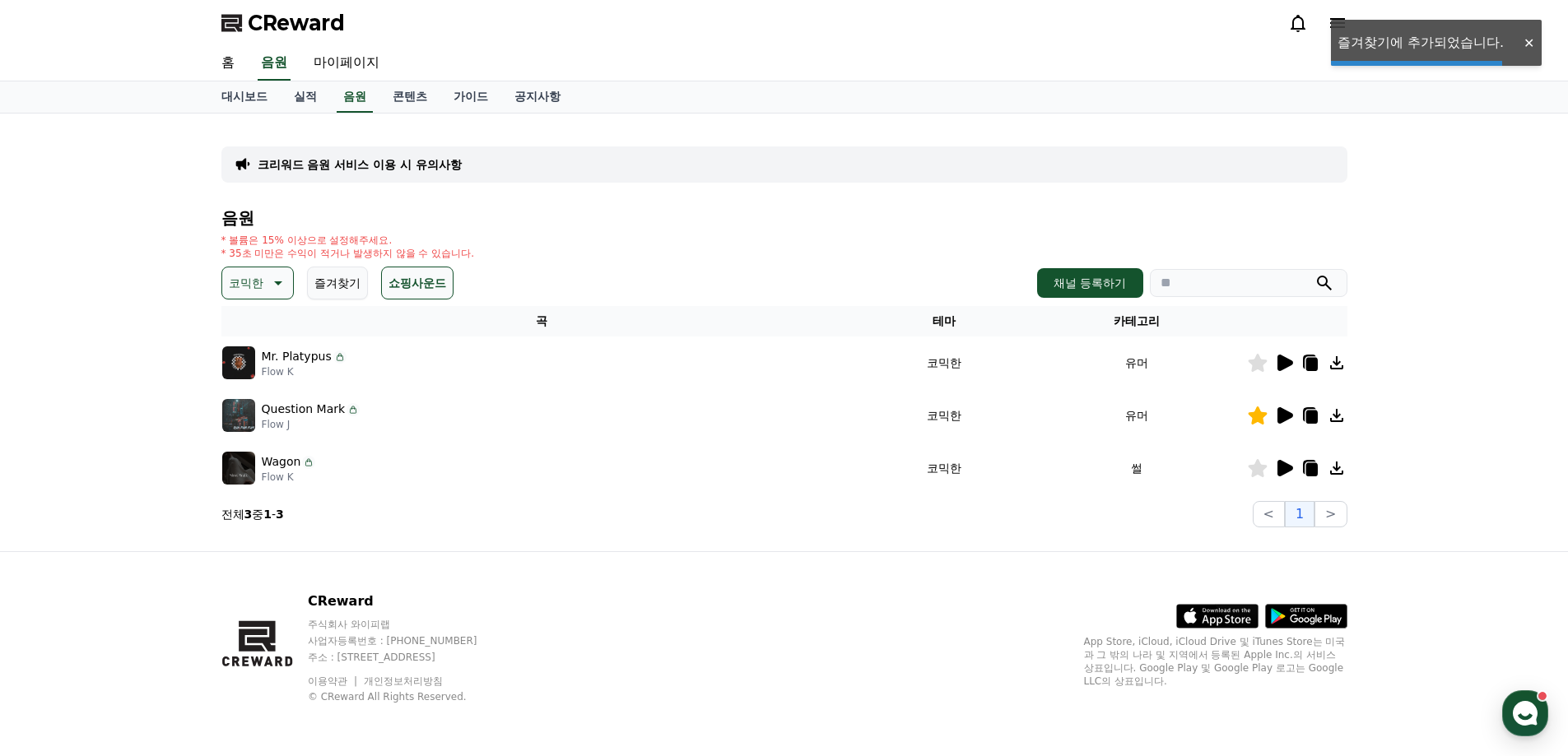
click at [1255, 465] on icon at bounding box center [1257, 468] width 19 height 18
click at [1315, 413] on icon at bounding box center [1311, 417] width 12 height 13
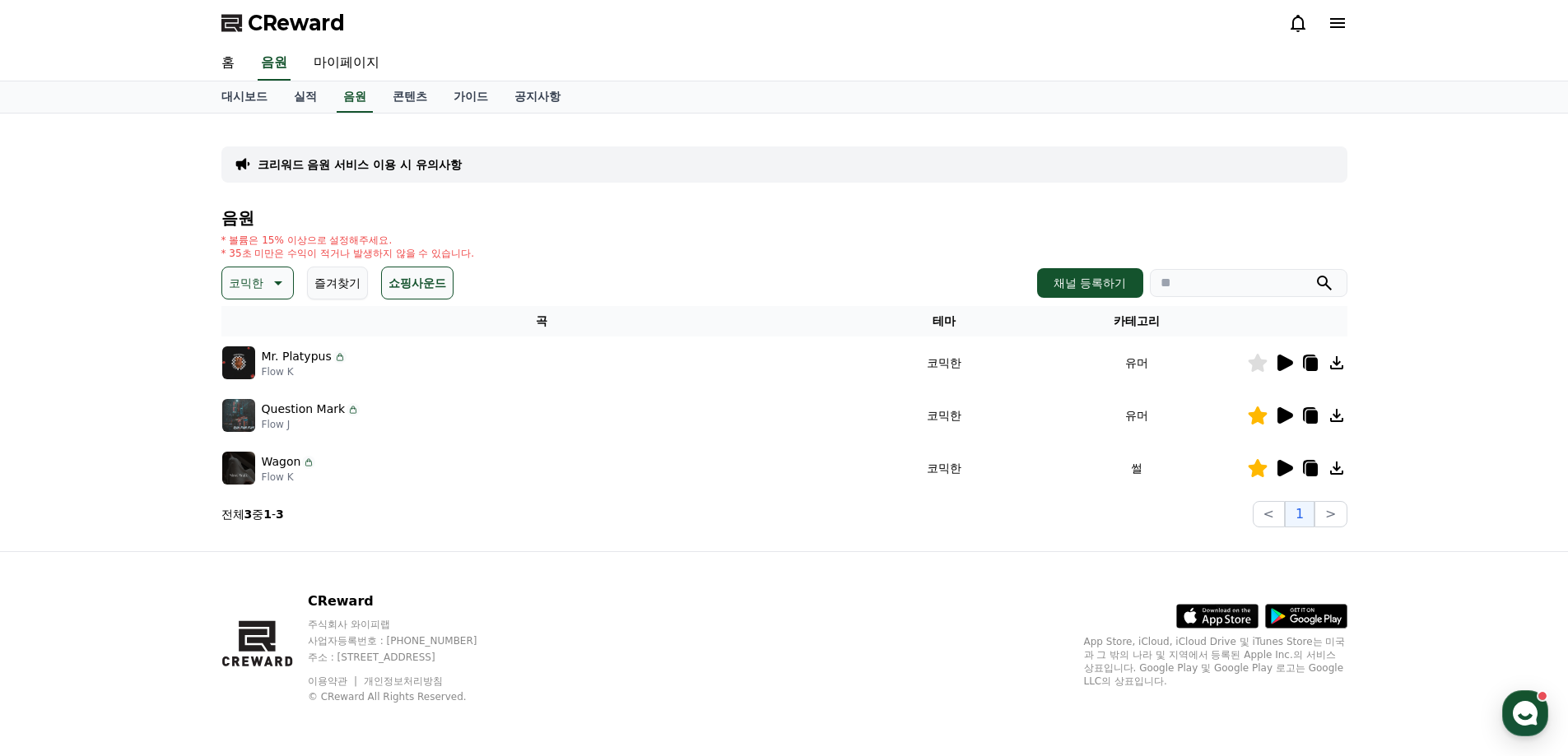
click at [1002, 623] on div "CReward 주식회사 와이피랩 사업자등록번호 : [PHONE_NUMBER] 주소 : [STREET_ADDRESS] 이용약관 개인정보처리방침 …" at bounding box center [784, 653] width 1152 height 204
click at [1291, 467] on icon at bounding box center [1285, 467] width 15 height 16
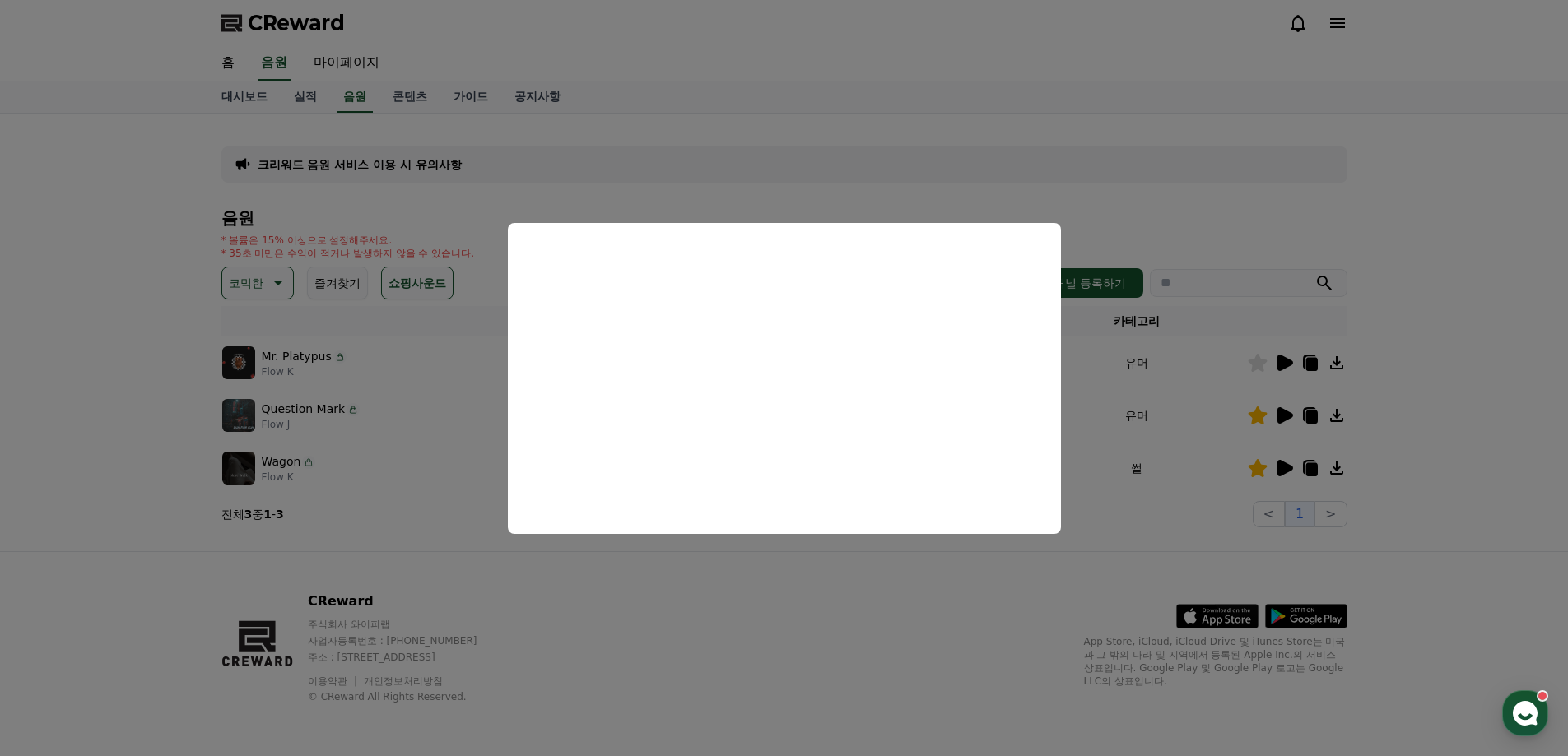
click at [904, 650] on button "close modal" at bounding box center [784, 378] width 1568 height 756
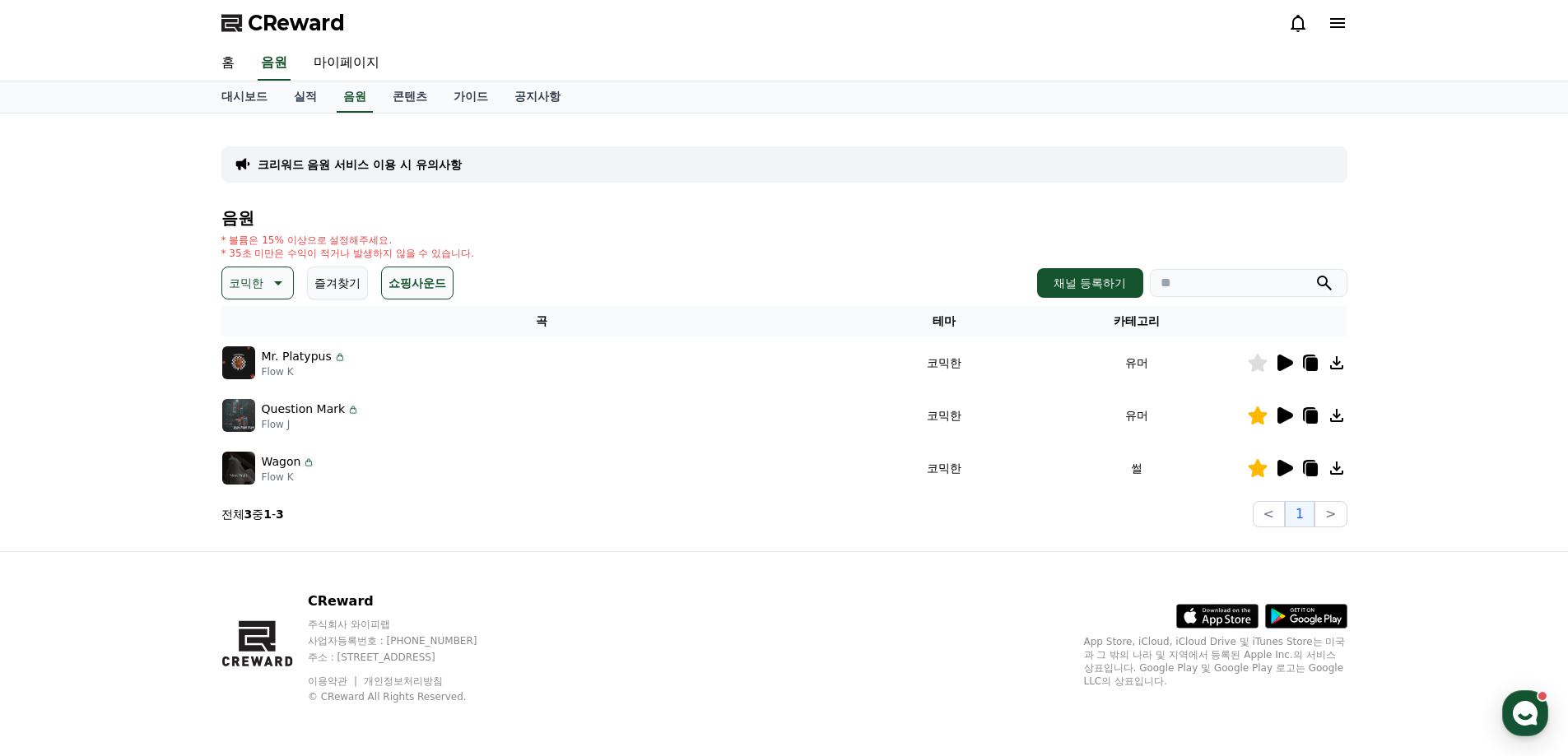
click at [275, 289] on icon at bounding box center [276, 283] width 20 height 20
click at [255, 374] on button "감동적인" at bounding box center [253, 376] width 59 height 36
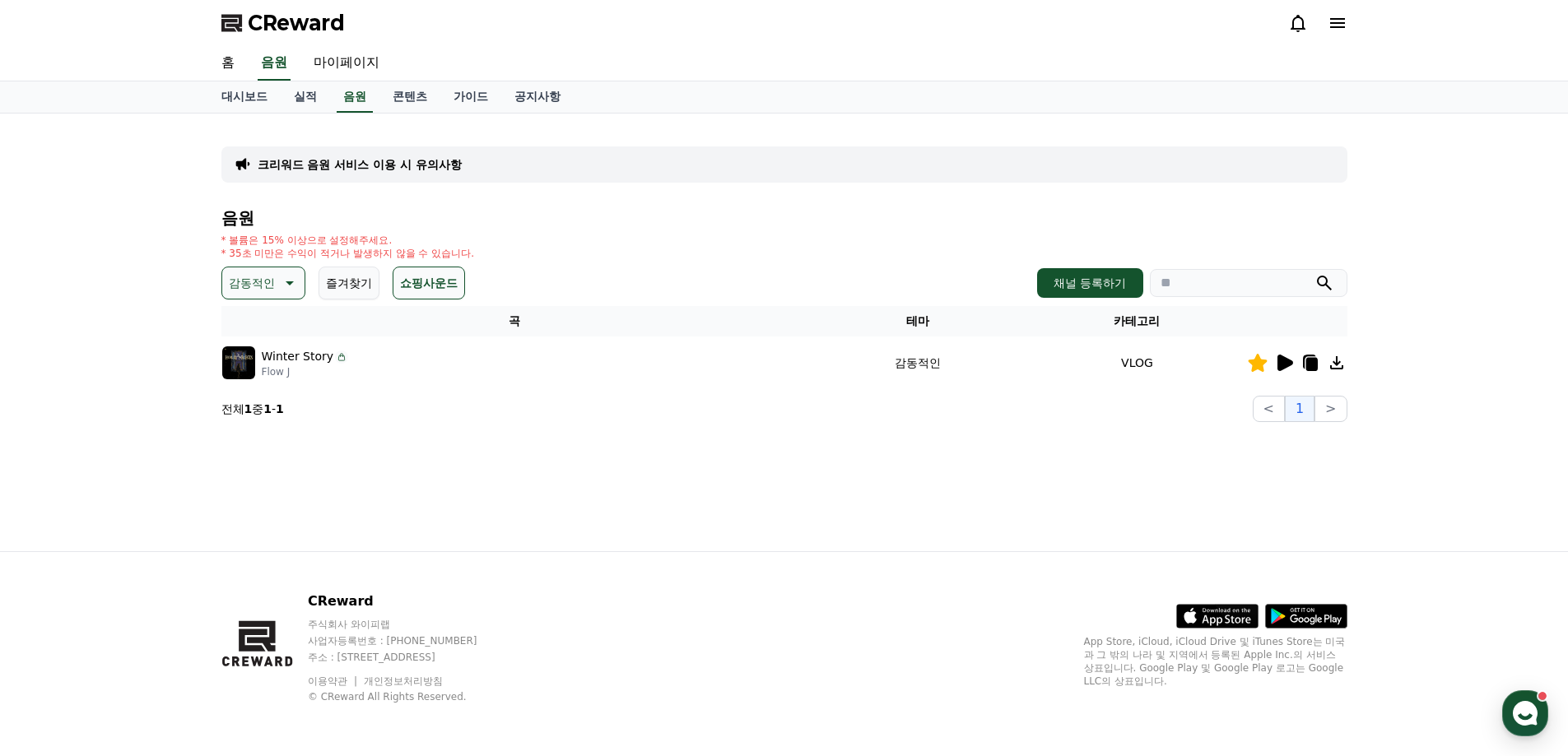
click at [1289, 366] on icon at bounding box center [1285, 363] width 15 height 16
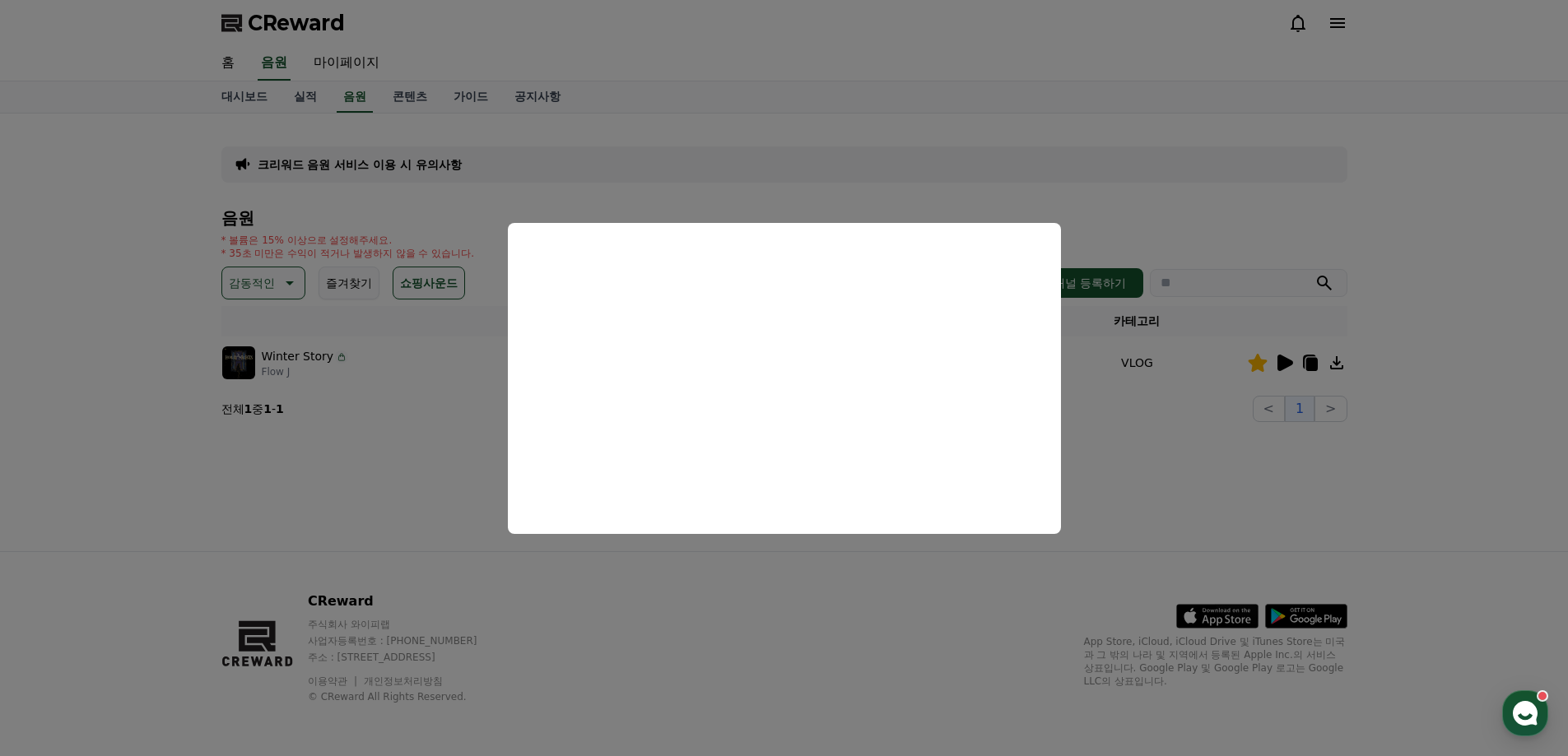
click at [885, 576] on button "close modal" at bounding box center [784, 378] width 1568 height 756
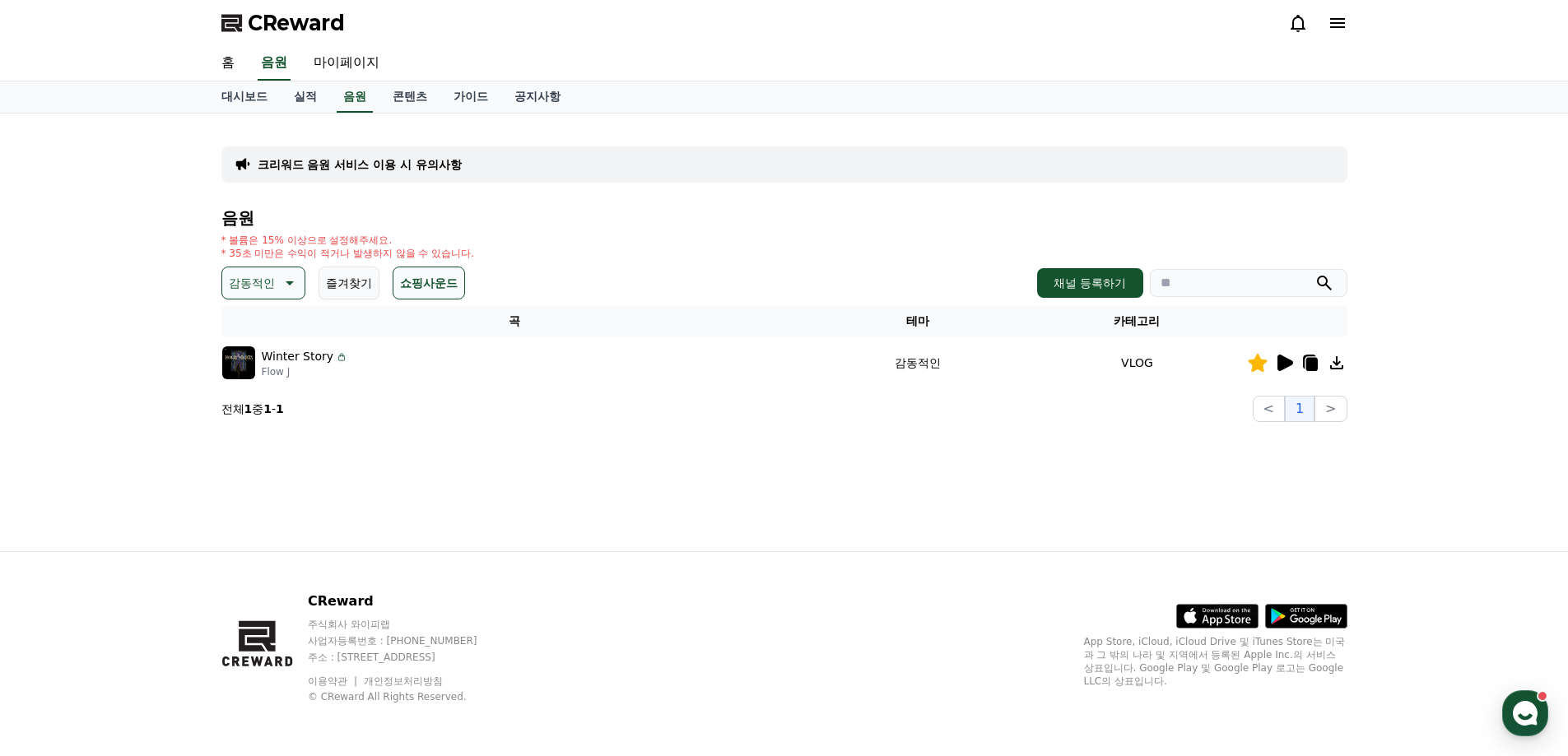
click at [274, 282] on button "감동적인" at bounding box center [263, 283] width 83 height 33
click at [252, 329] on button "귀여운" at bounding box center [248, 333] width 48 height 36
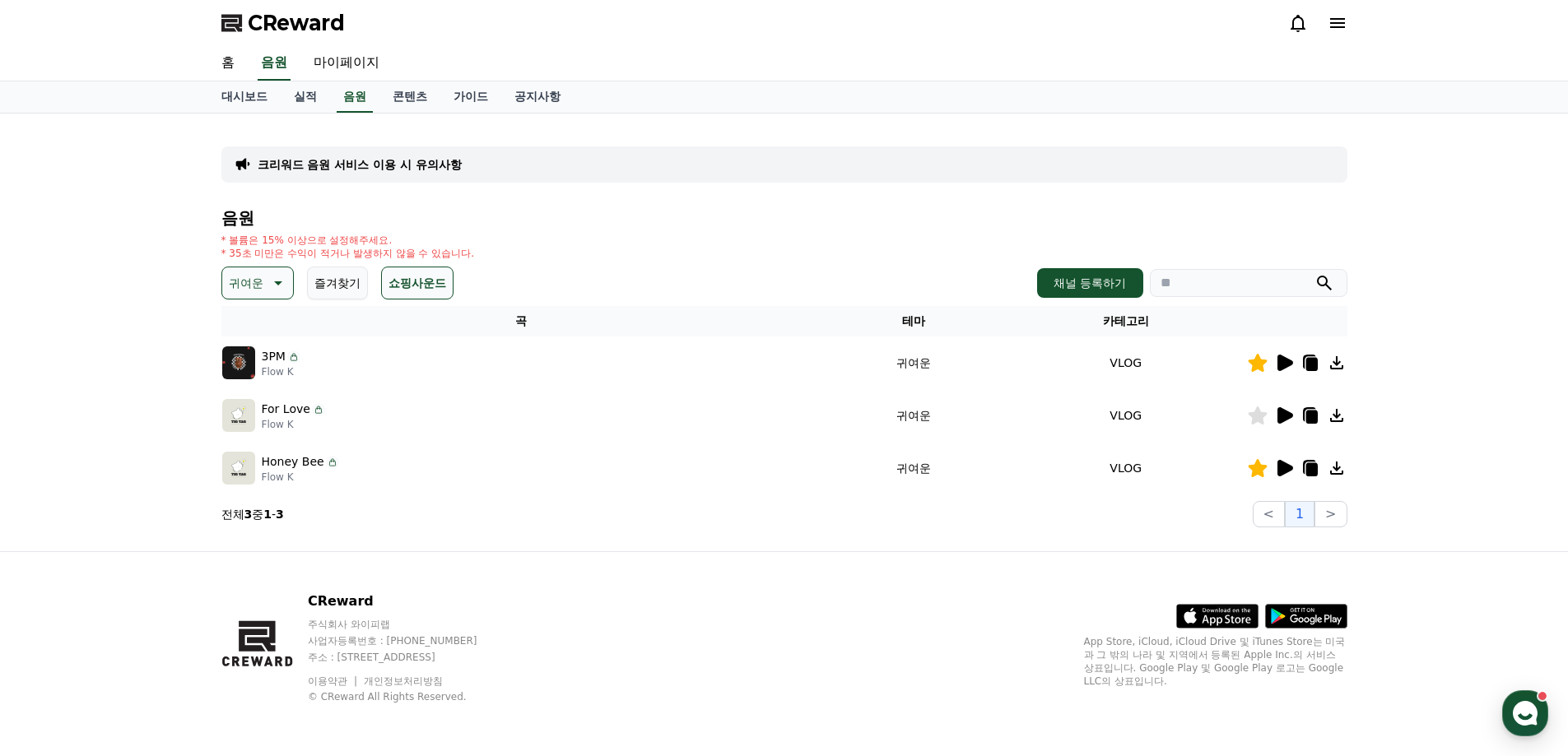
click at [1285, 420] on icon at bounding box center [1285, 415] width 15 height 16
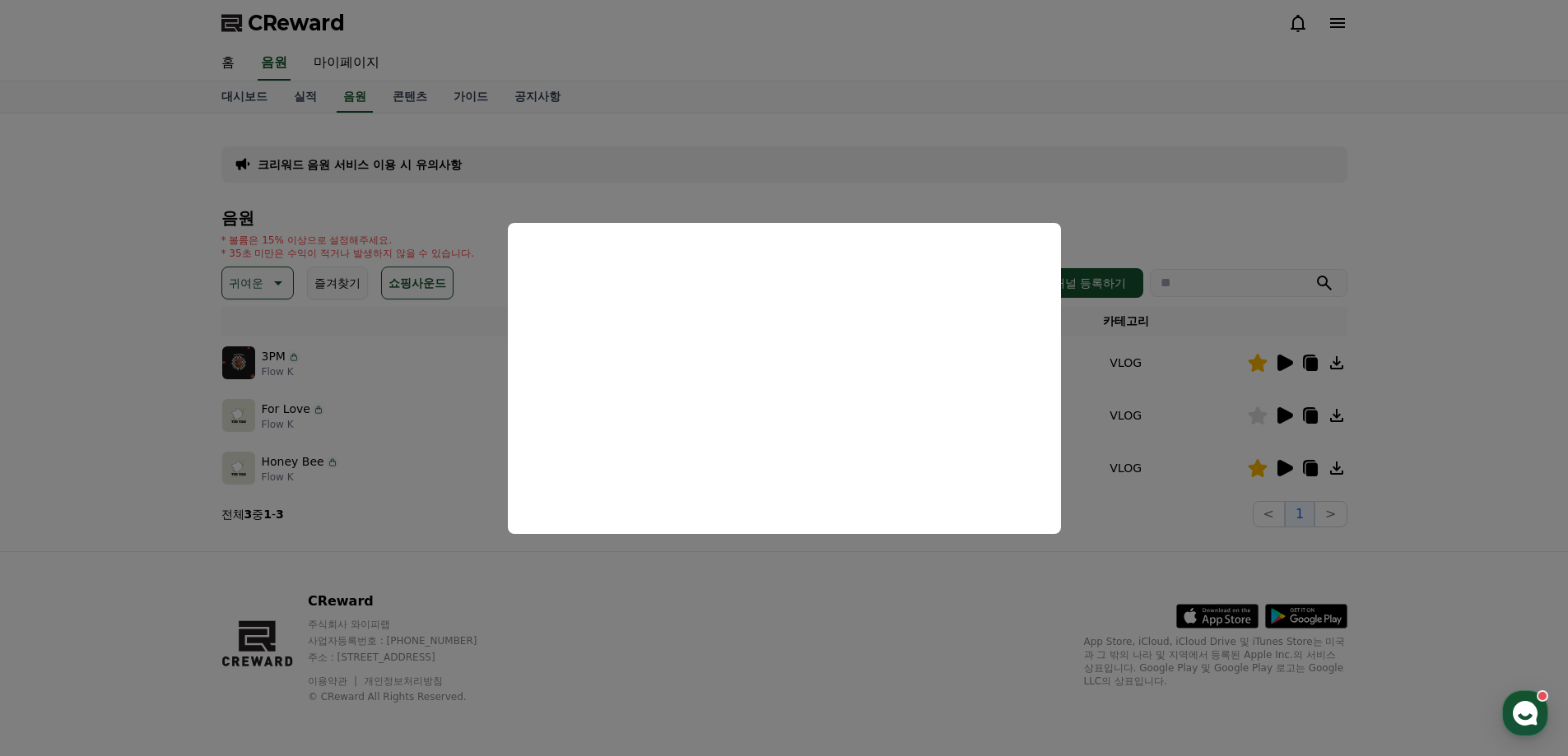
click at [886, 578] on button "close modal" at bounding box center [784, 378] width 1568 height 756
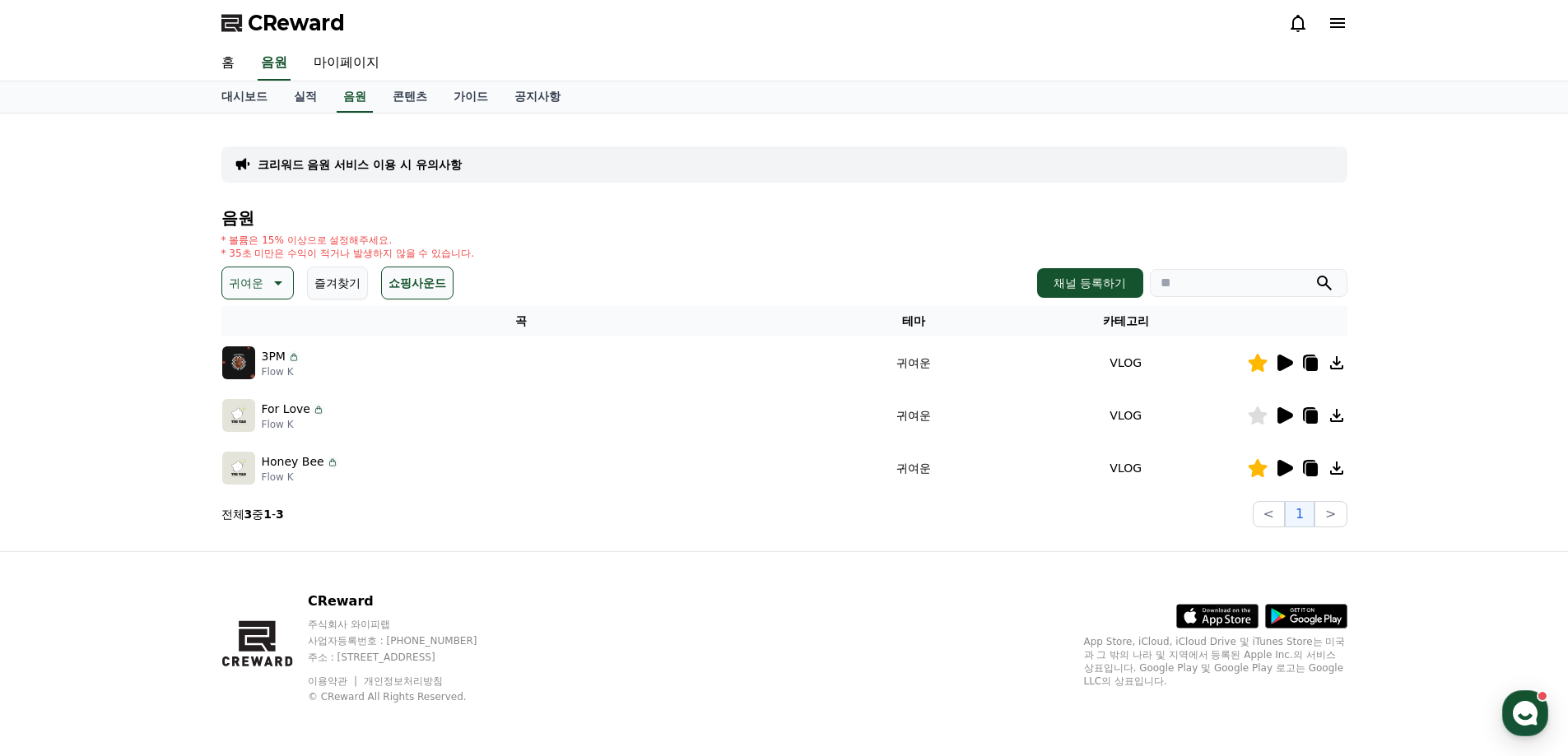
click at [1278, 470] on icon at bounding box center [1285, 467] width 15 height 16
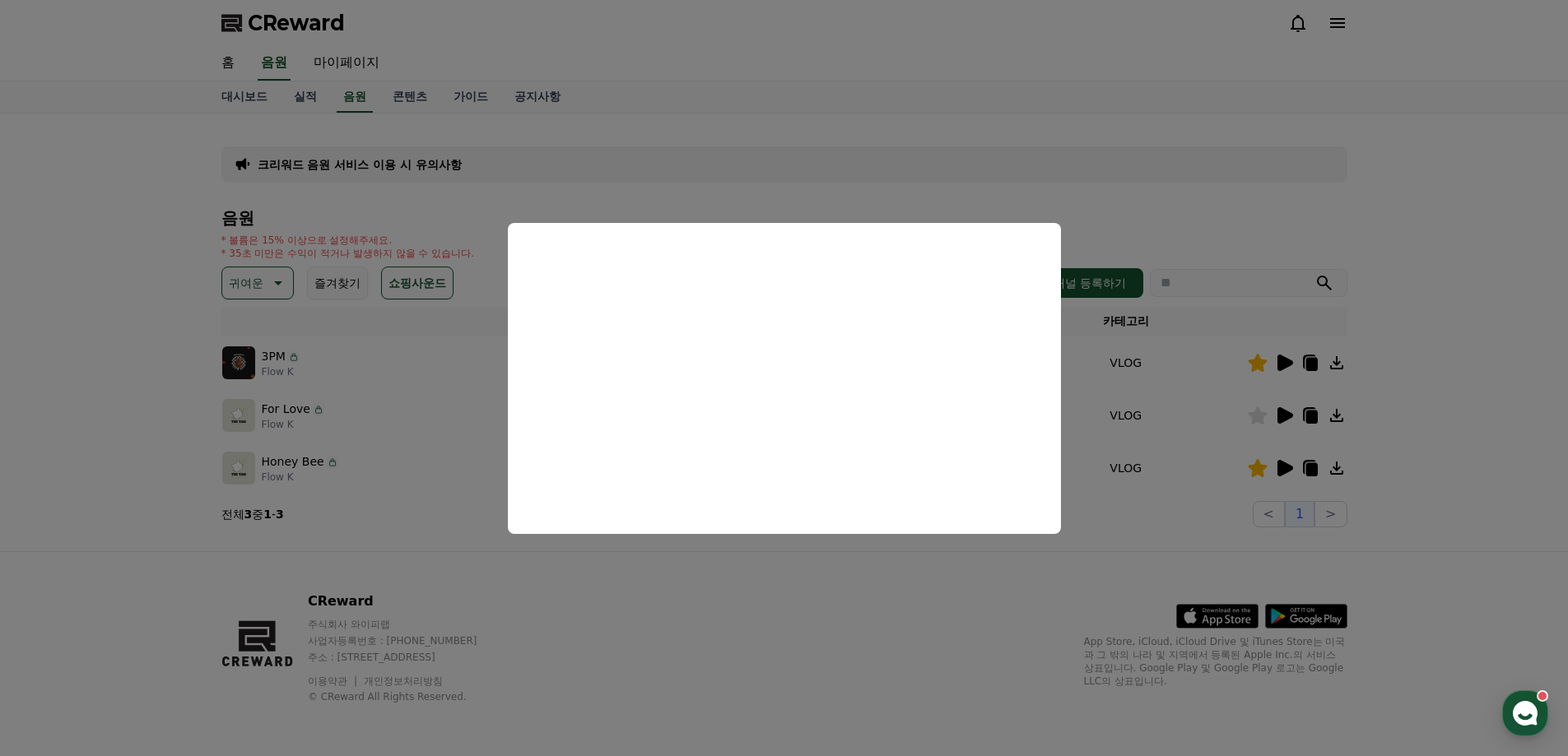
click at [870, 593] on button "close modal" at bounding box center [784, 378] width 1568 height 756
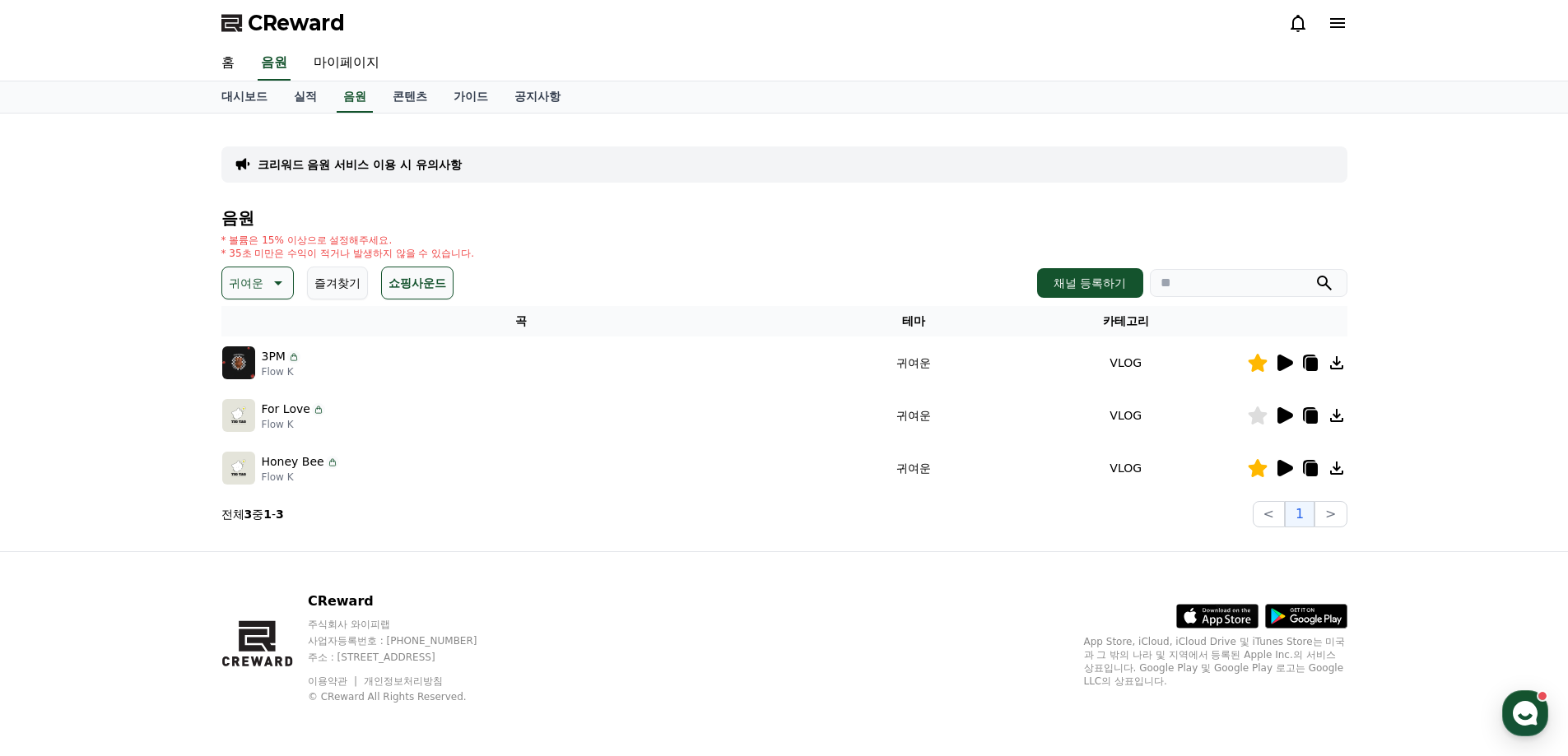
click at [1286, 368] on icon at bounding box center [1284, 363] width 20 height 20
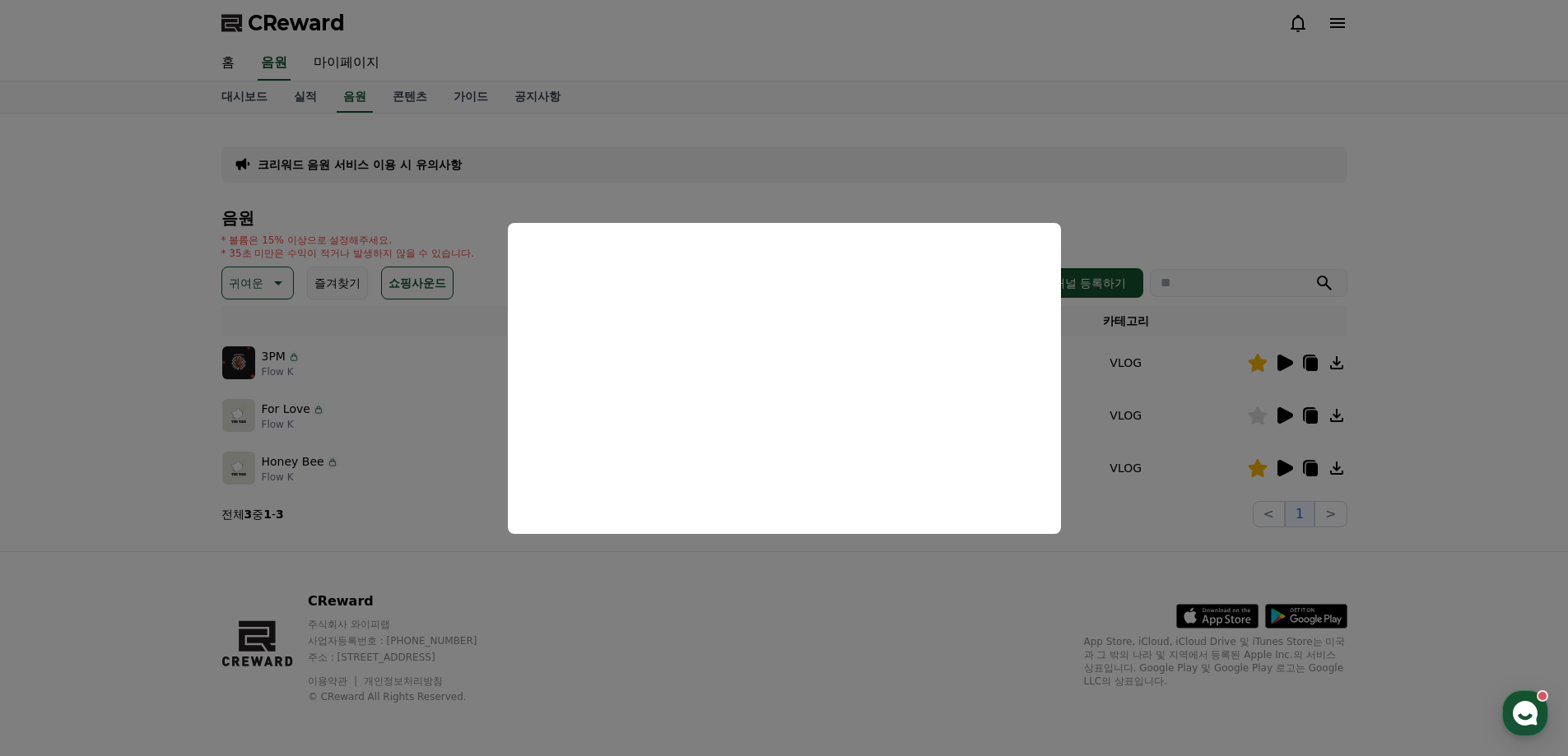
click at [857, 580] on button "close modal" at bounding box center [784, 378] width 1568 height 756
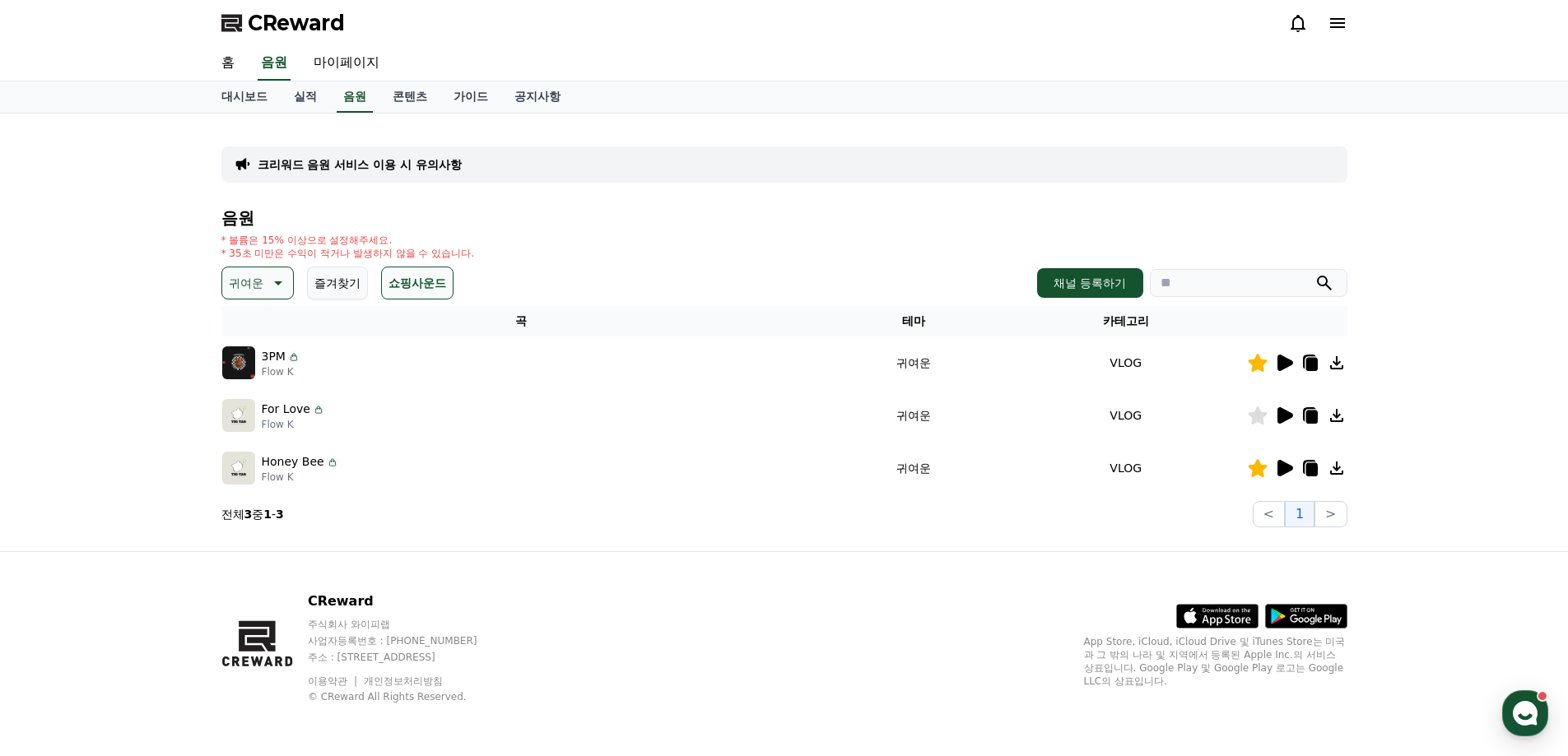
click at [267, 279] on icon at bounding box center [276, 283] width 20 height 20
click at [240, 315] on button "잔잔한" at bounding box center [248, 310] width 48 height 36
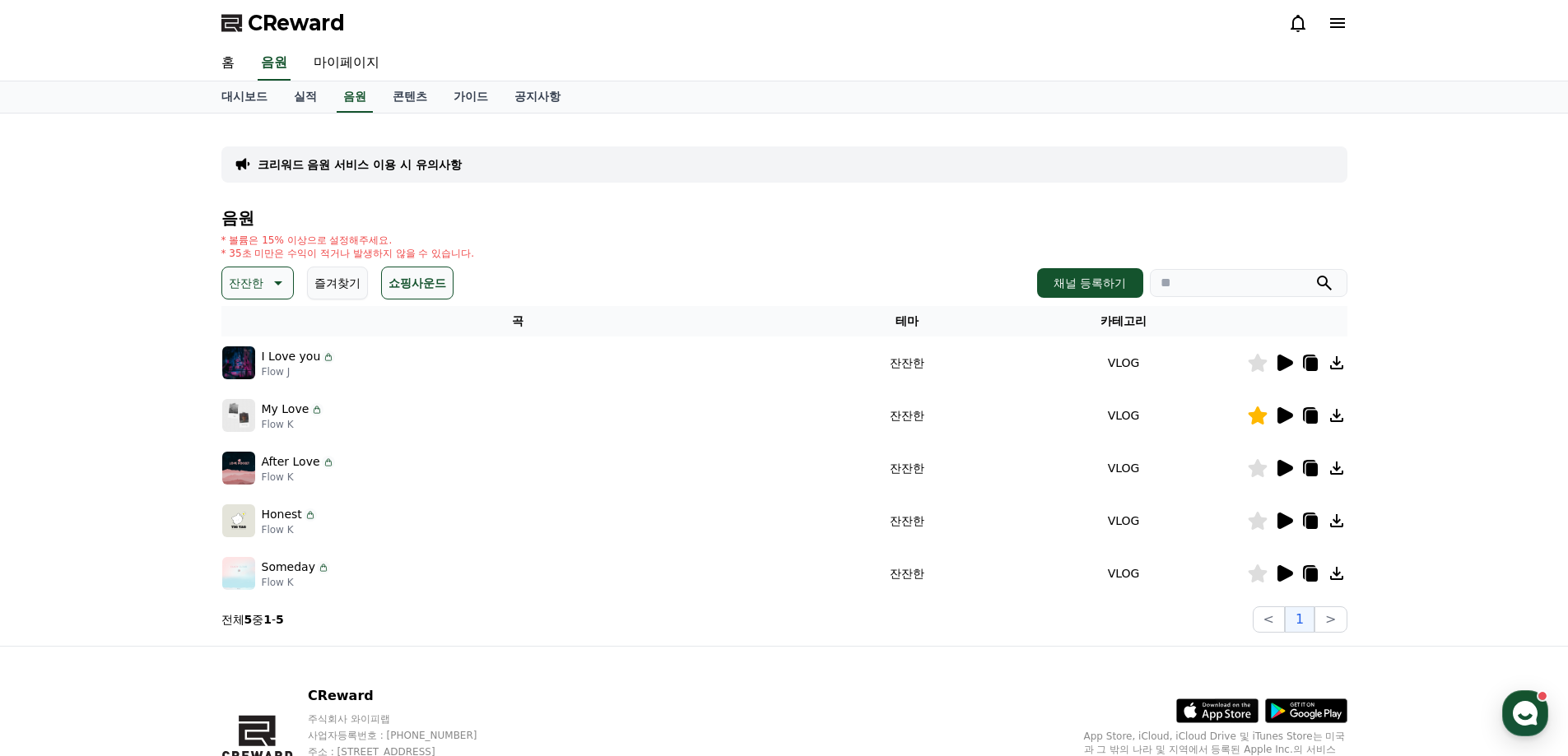
click at [1278, 363] on icon at bounding box center [1285, 363] width 15 height 16
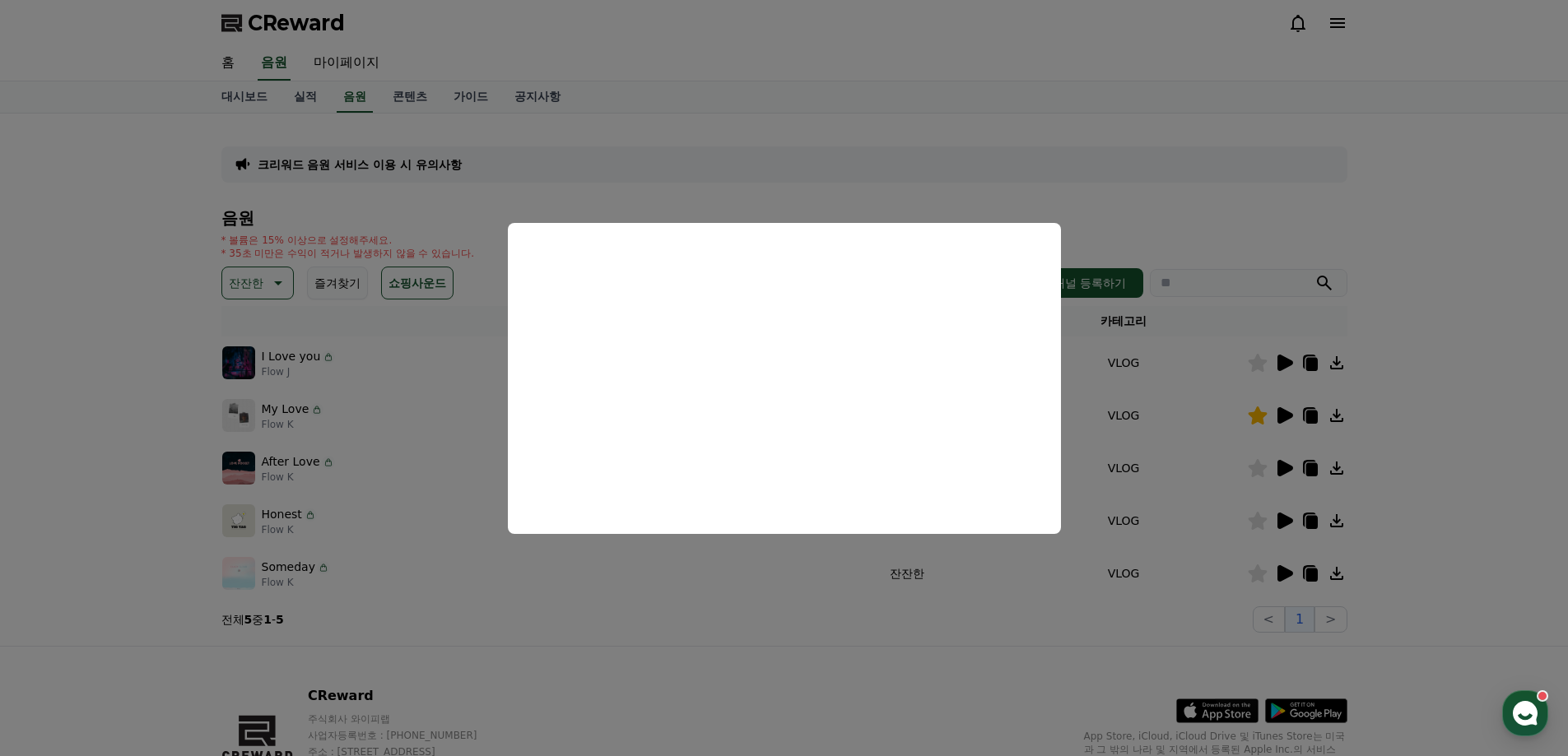
click at [1461, 490] on button "close modal" at bounding box center [784, 378] width 1568 height 756
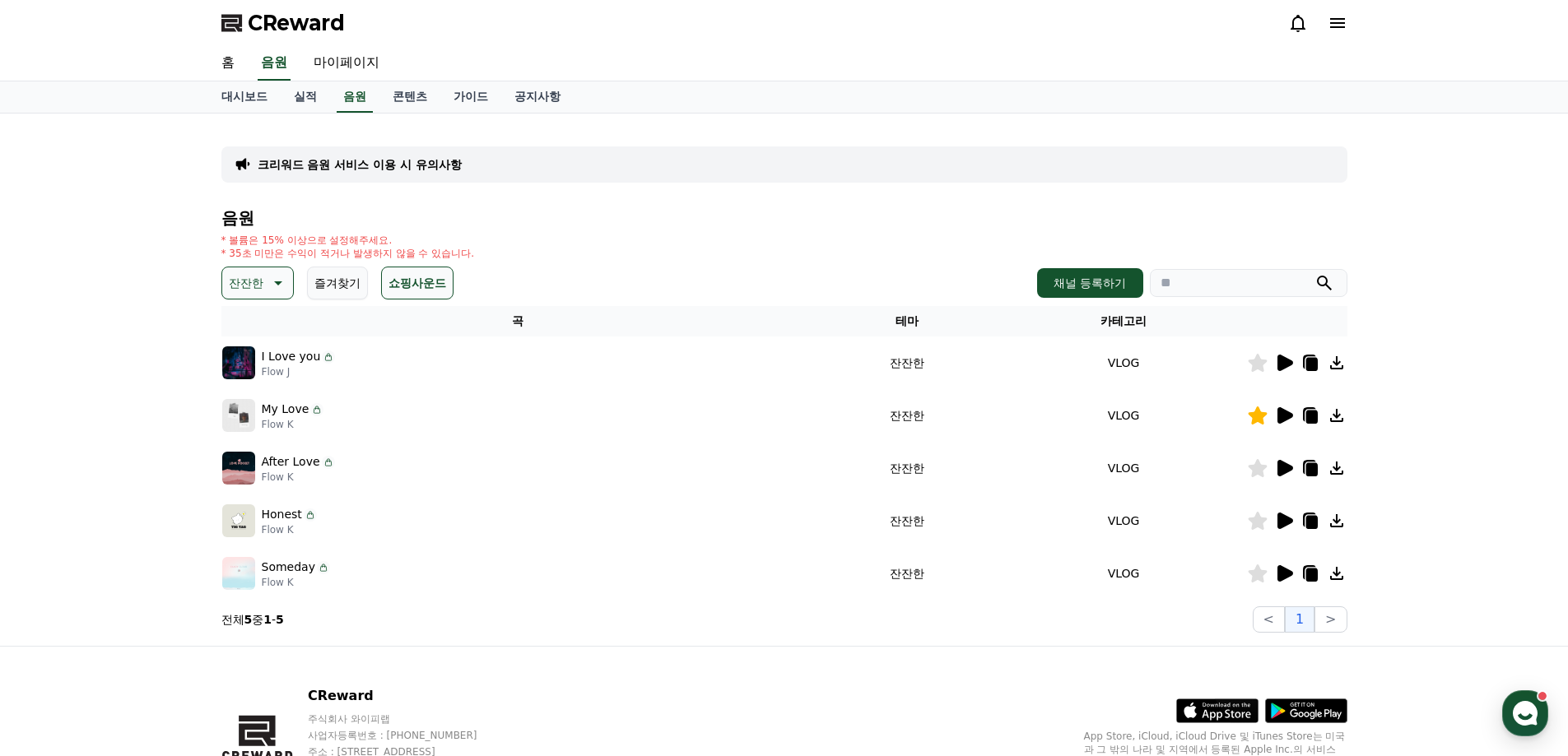
click at [1282, 415] on icon at bounding box center [1285, 415] width 15 height 16
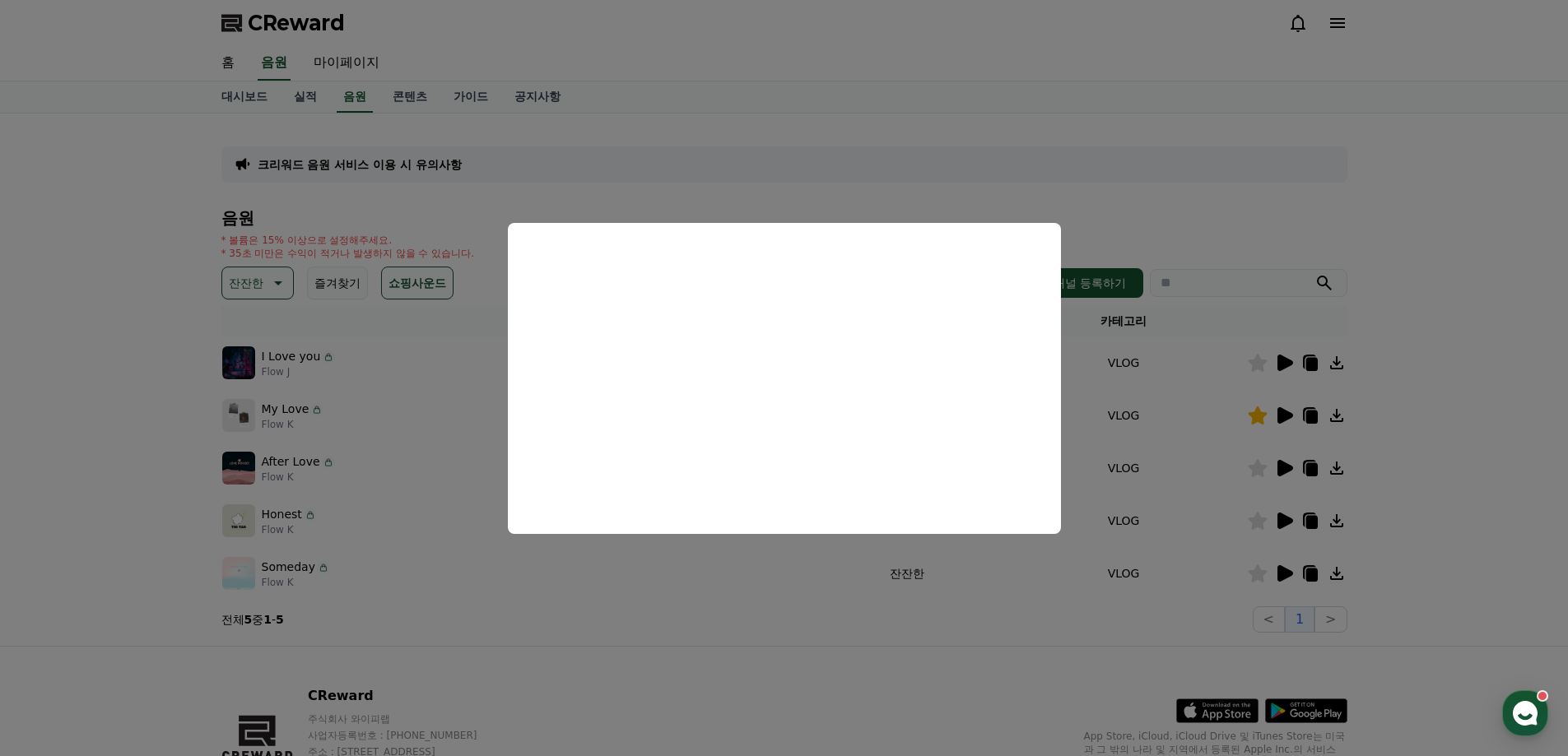
click at [1444, 476] on button "close modal" at bounding box center [784, 378] width 1568 height 756
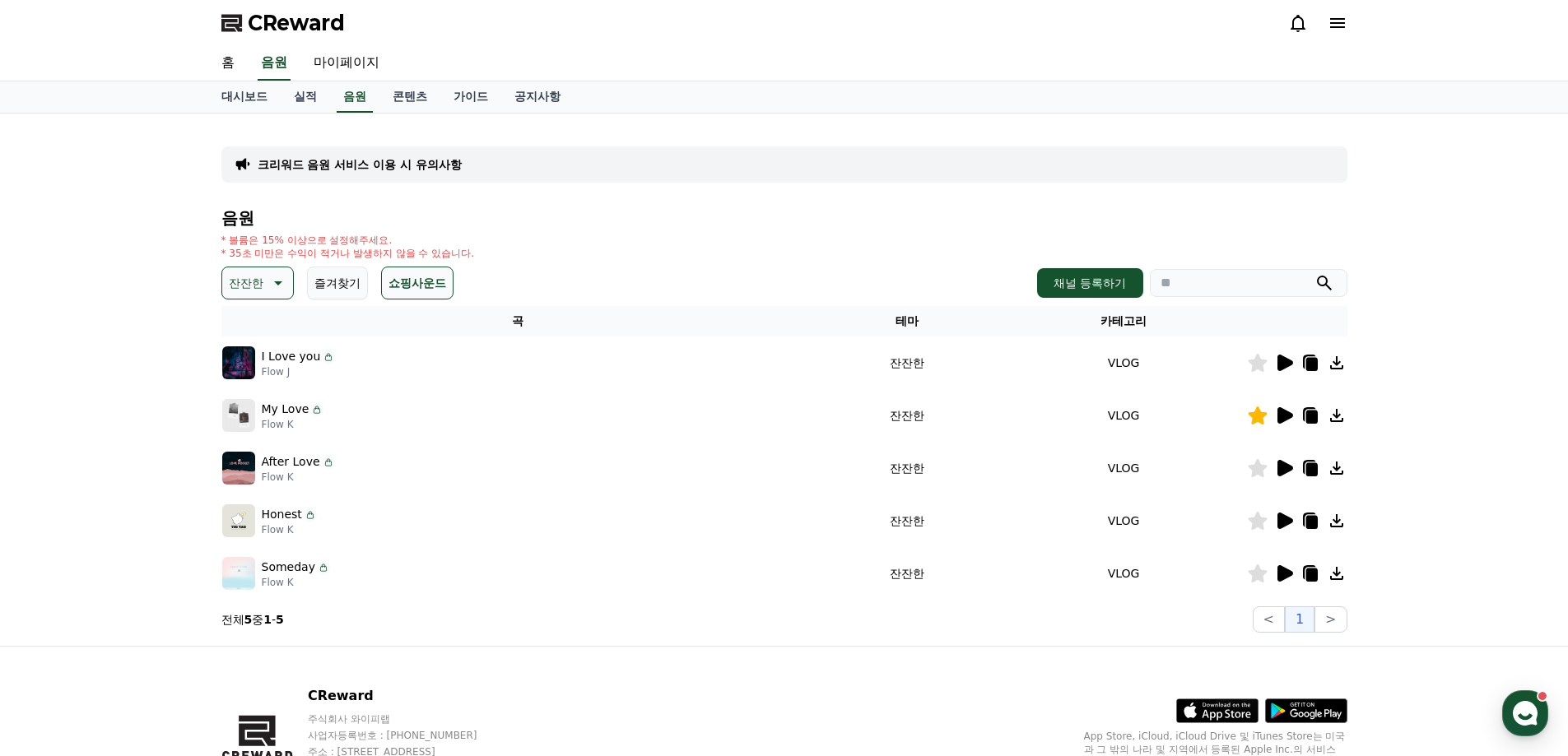
click at [1284, 465] on icon at bounding box center [1285, 467] width 15 height 16
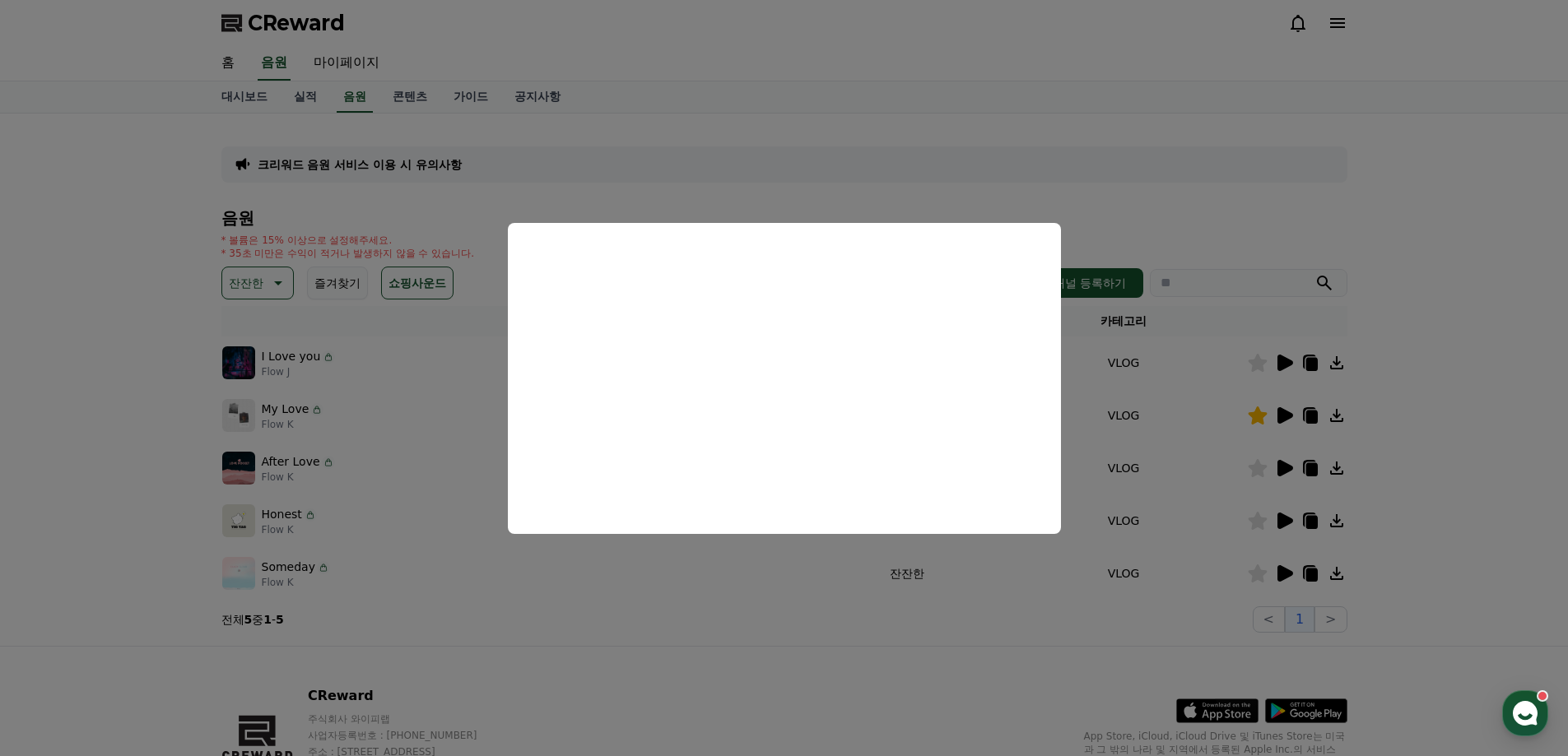
click at [959, 646] on button "close modal" at bounding box center [784, 378] width 1568 height 756
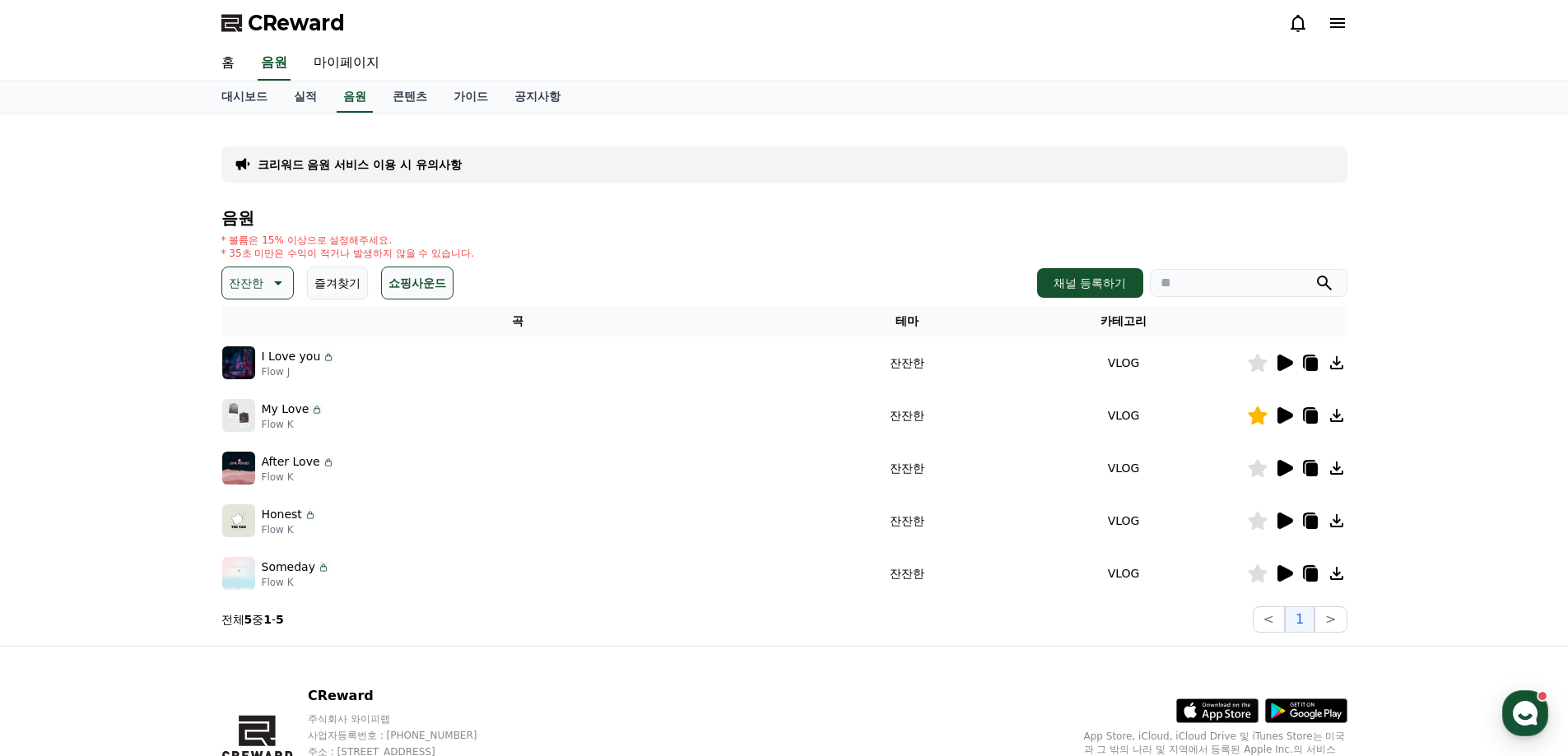
click at [1306, 469] on icon at bounding box center [1311, 470] width 12 height 13
click at [891, 55] on div "홈 음원 마이페이지" at bounding box center [784, 63] width 1152 height 35
